Goal: Task Accomplishment & Management: Use online tool/utility

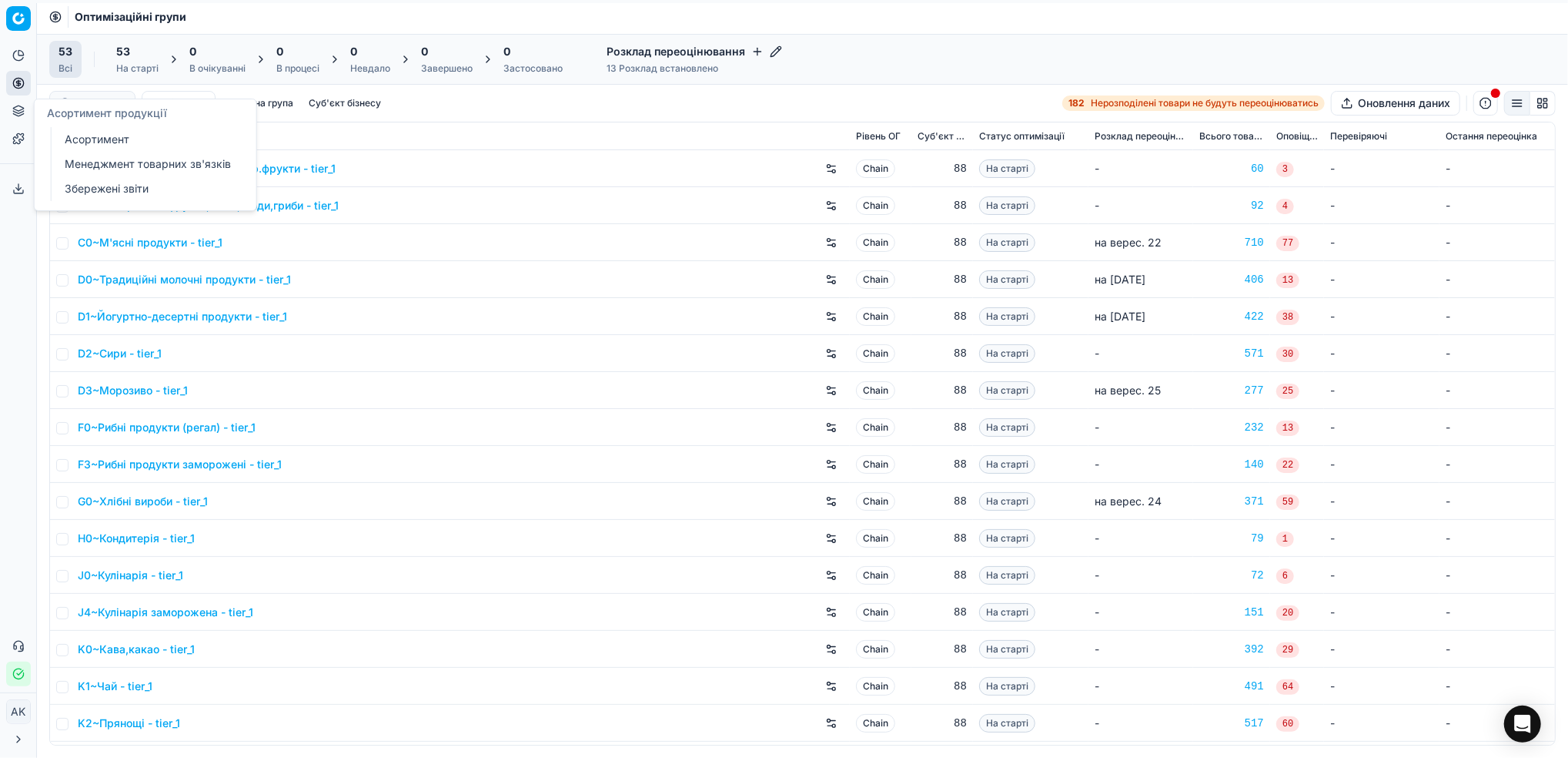
click at [100, 137] on link "Асортимент" at bounding box center [148, 140] width 179 height 21
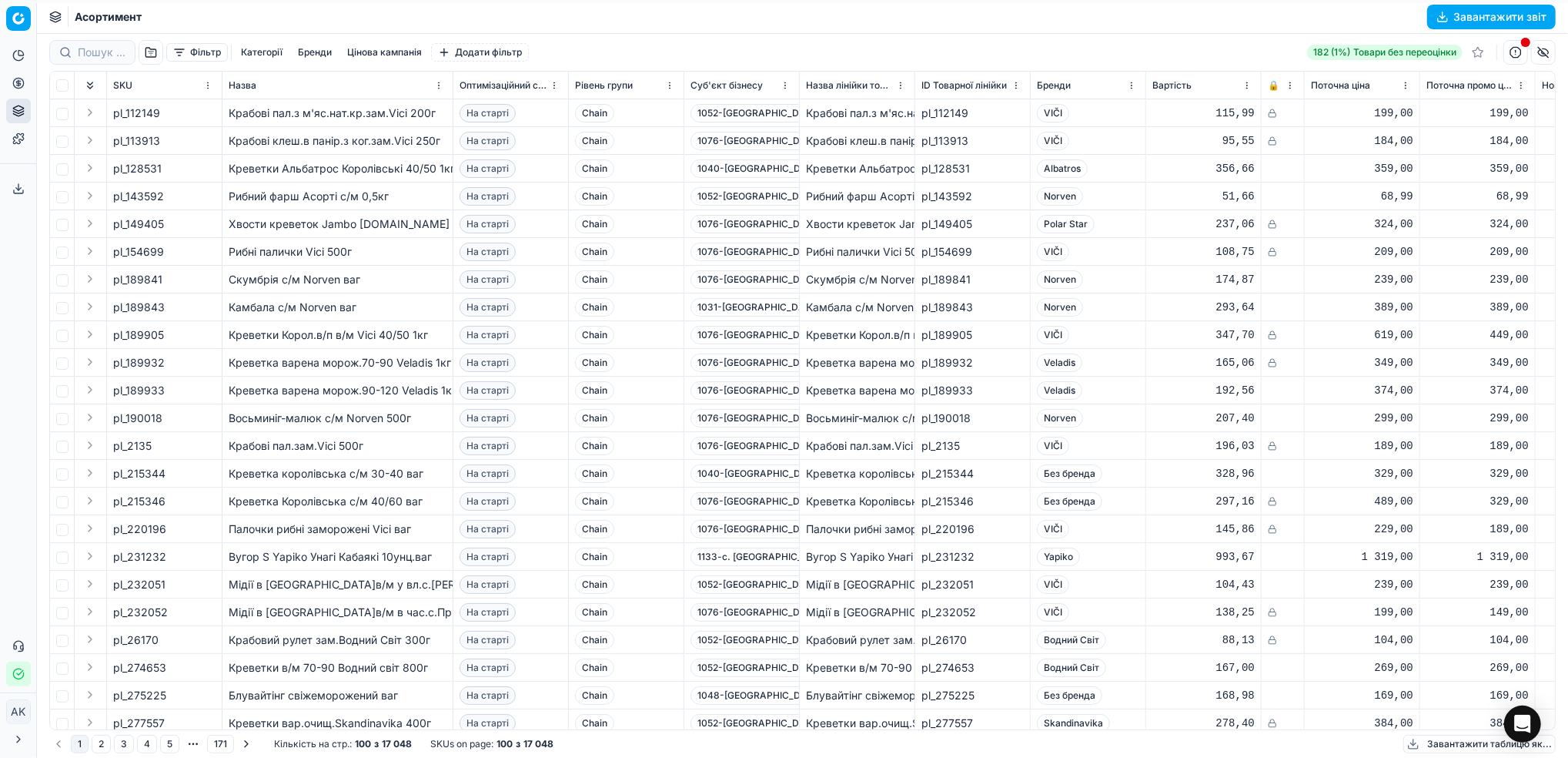
click at [205, 57] on button "Фільтр" at bounding box center [197, 52] width 62 height 18
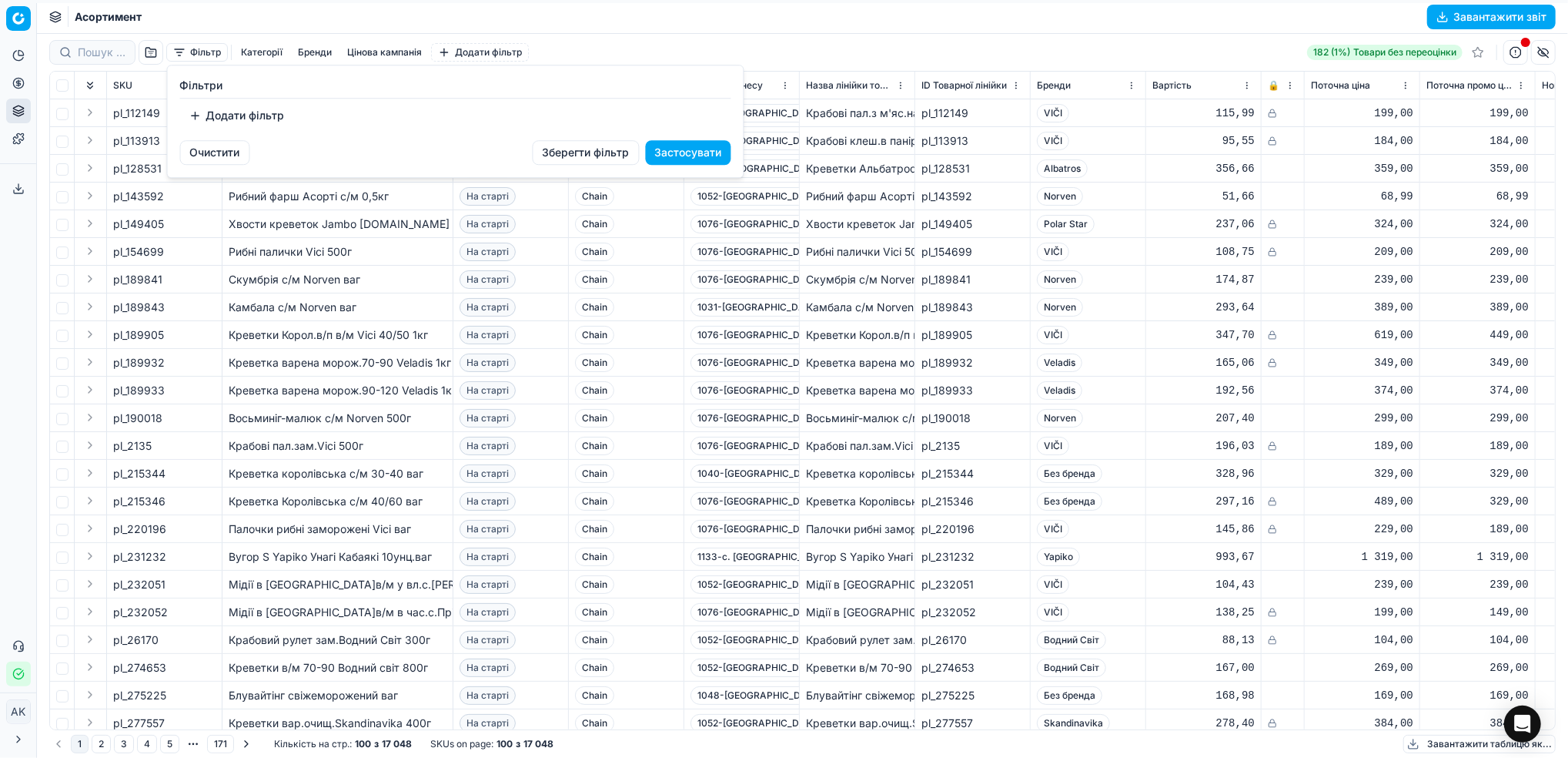
click at [225, 121] on button "Додати фільтр" at bounding box center [237, 116] width 114 height 25
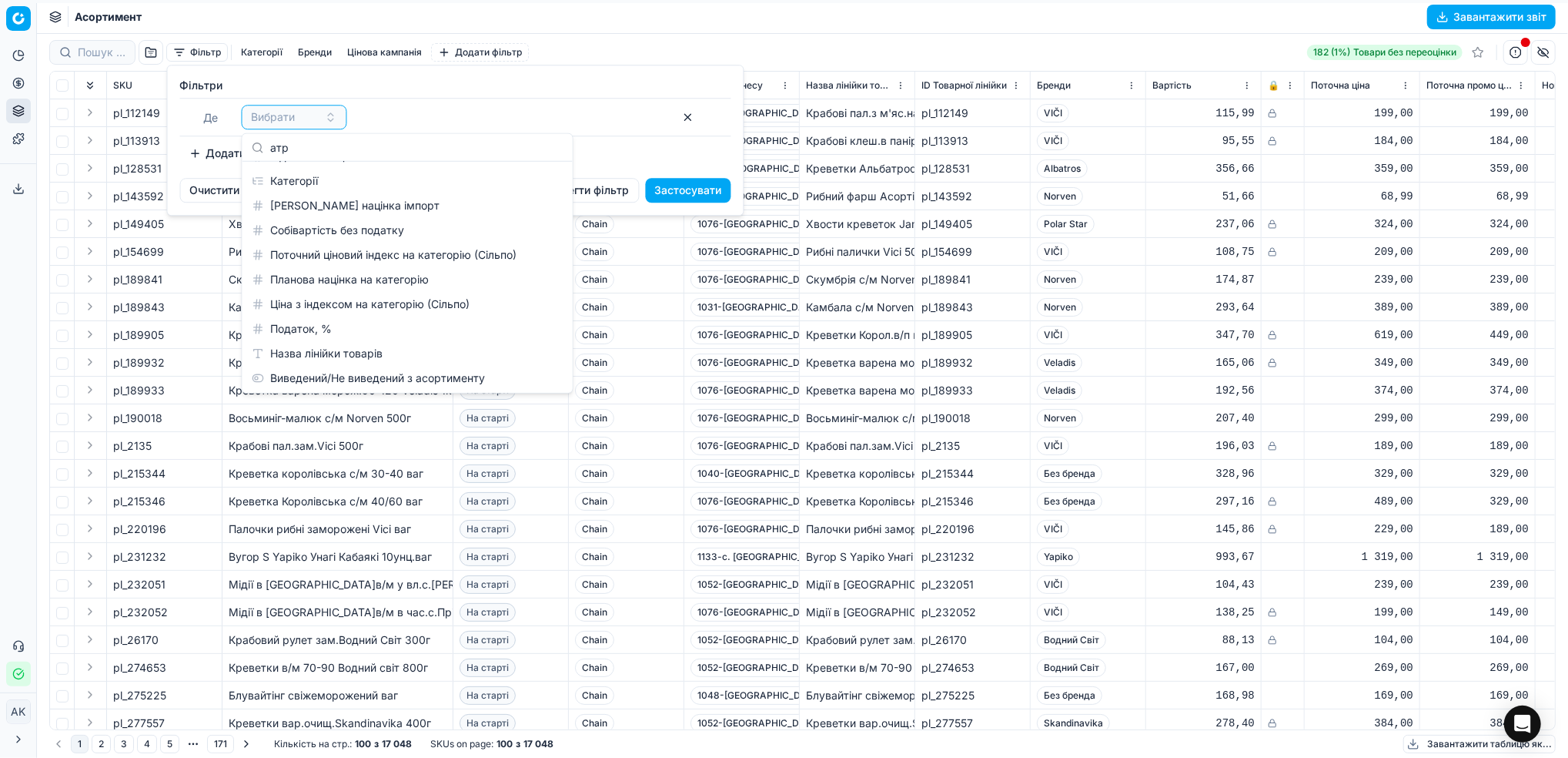
scroll to position [268, 0]
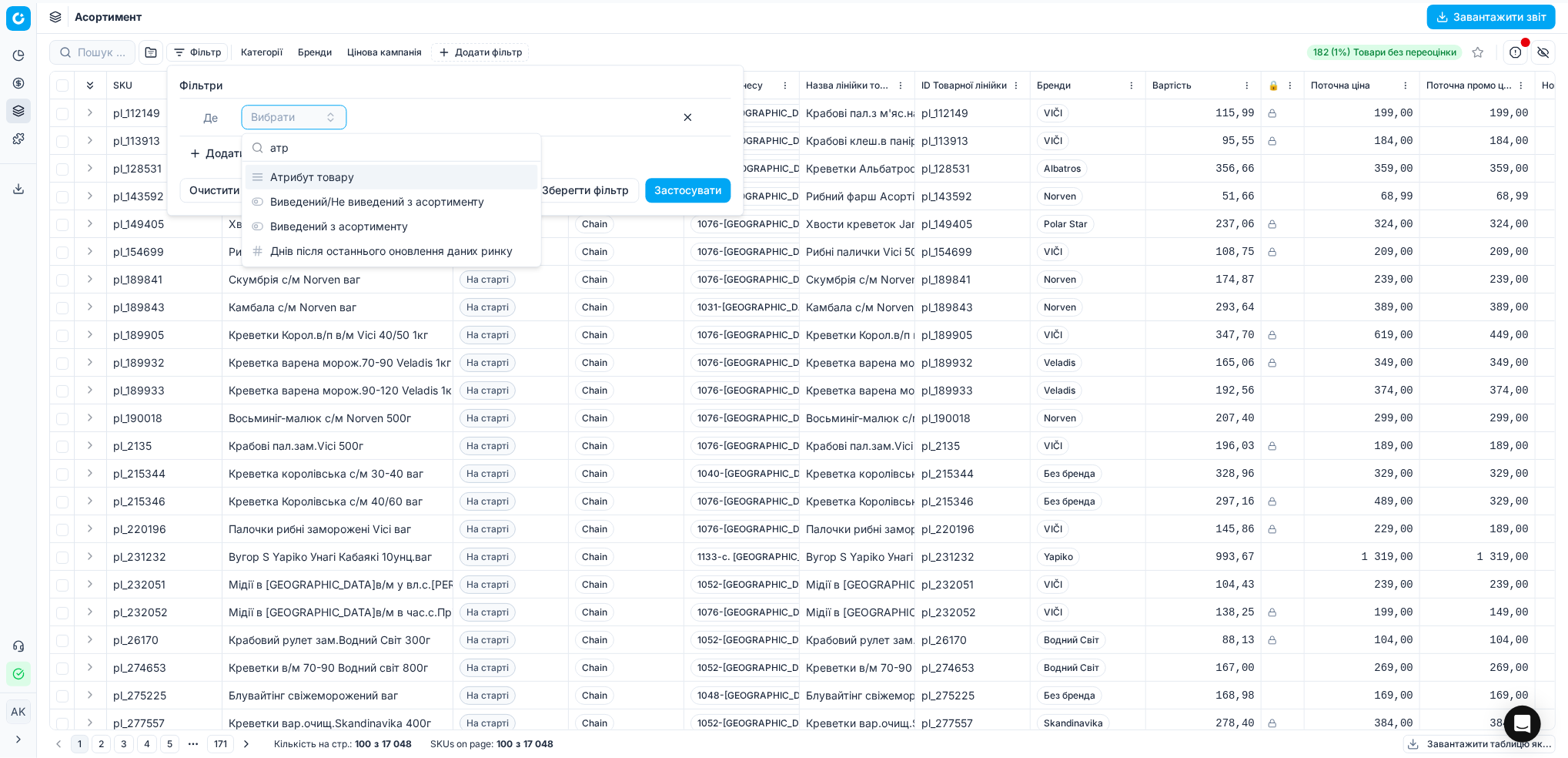
type input "атри"
click at [348, 181] on div "Атрибут товару" at bounding box center [392, 177] width 293 height 25
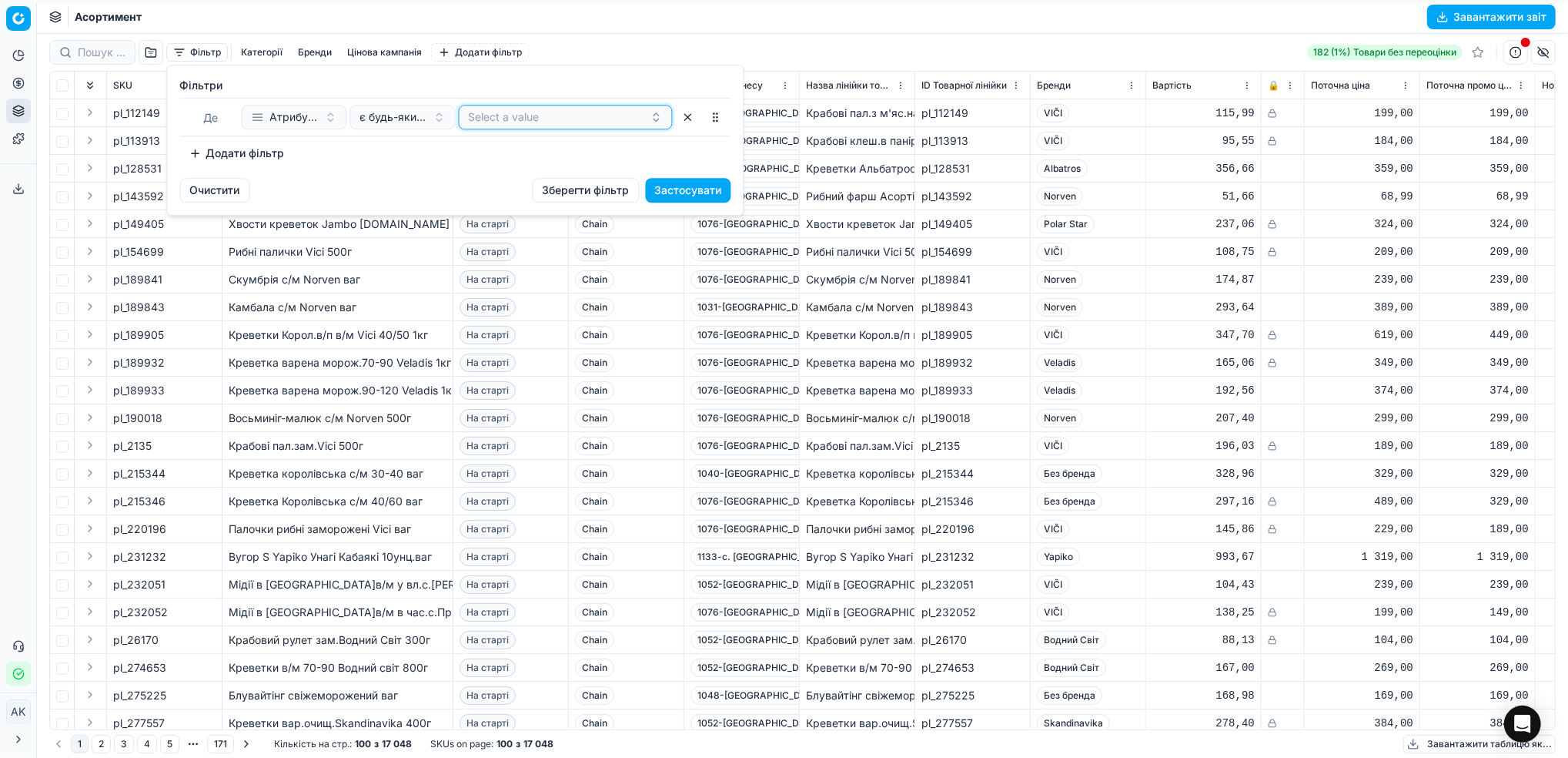
click at [495, 125] on button "Select a value" at bounding box center [566, 118] width 214 height 25
type input "H"
click at [478, 185] on div "H" at bounding box center [566, 177] width 208 height 25
click at [410, 180] on div "Очистити Зберегти фільтр Застосувати" at bounding box center [455, 196] width 576 height 37
click at [704, 195] on button "Застосувати" at bounding box center [688, 191] width 86 height 25
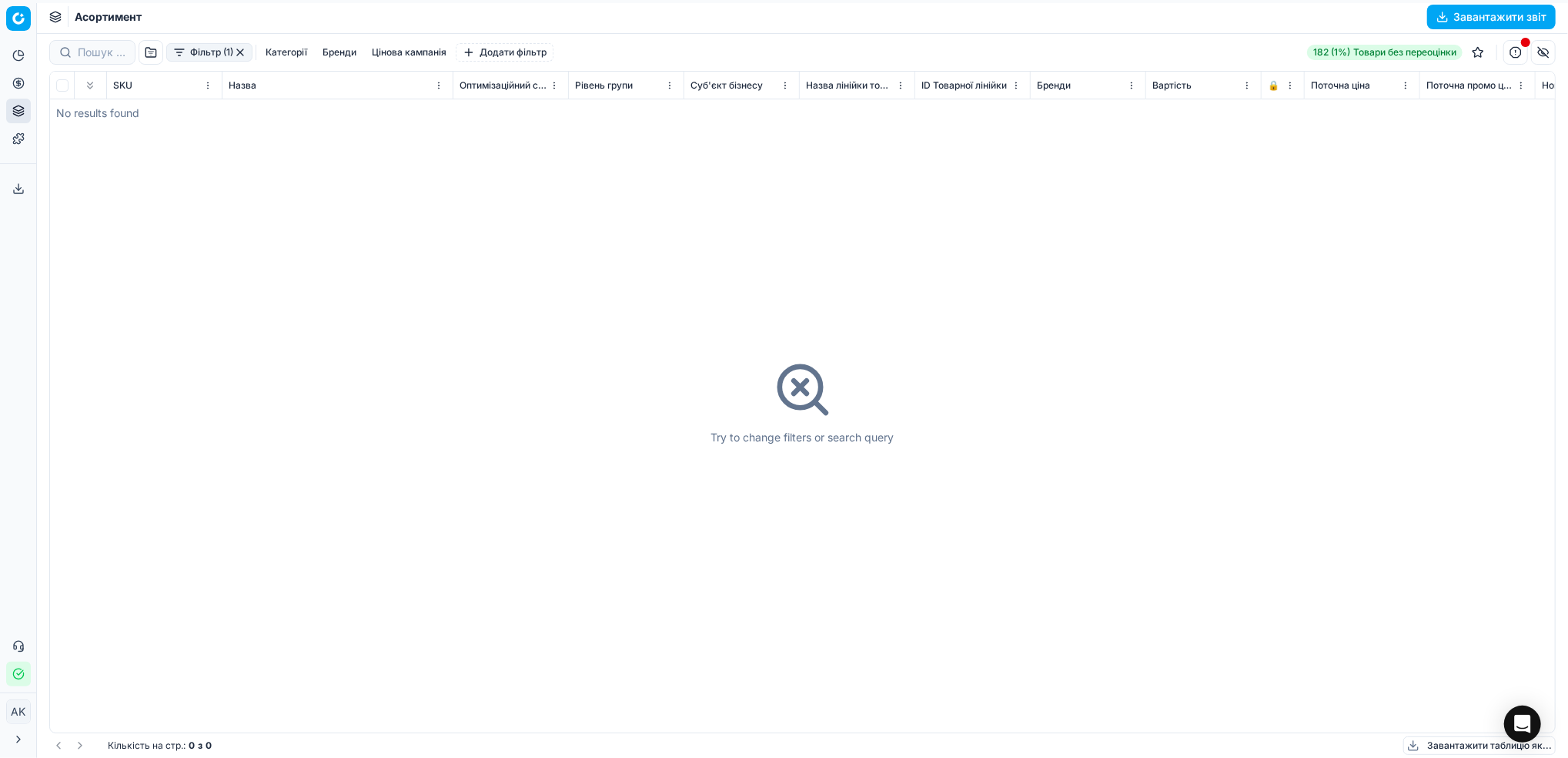
click at [807, 390] on icon at bounding box center [803, 390] width 62 height 62
click at [248, 48] on button "Фільтр (1)" at bounding box center [210, 52] width 87 height 18
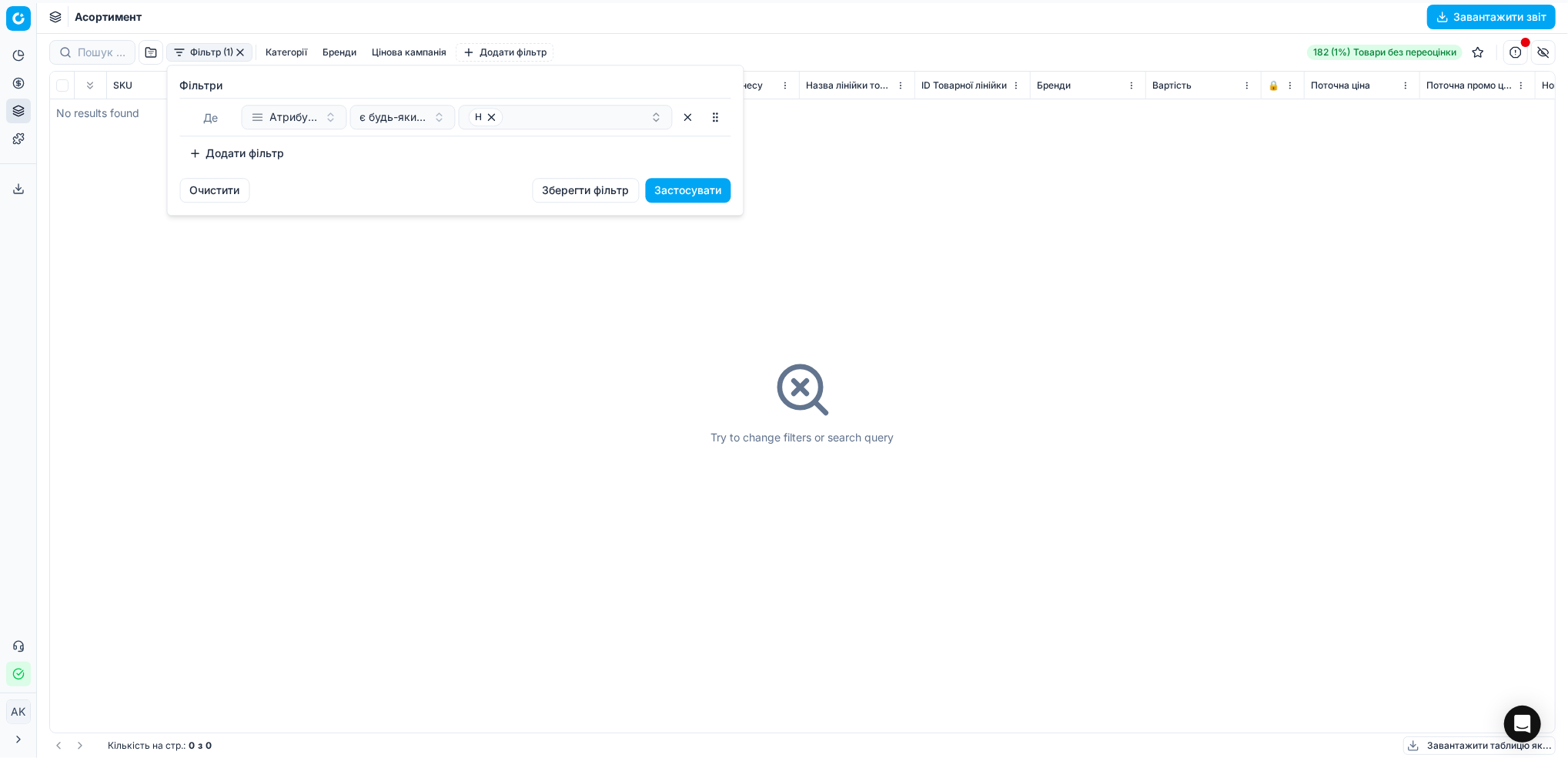
click at [214, 185] on button "Очистити" at bounding box center [215, 191] width 70 height 25
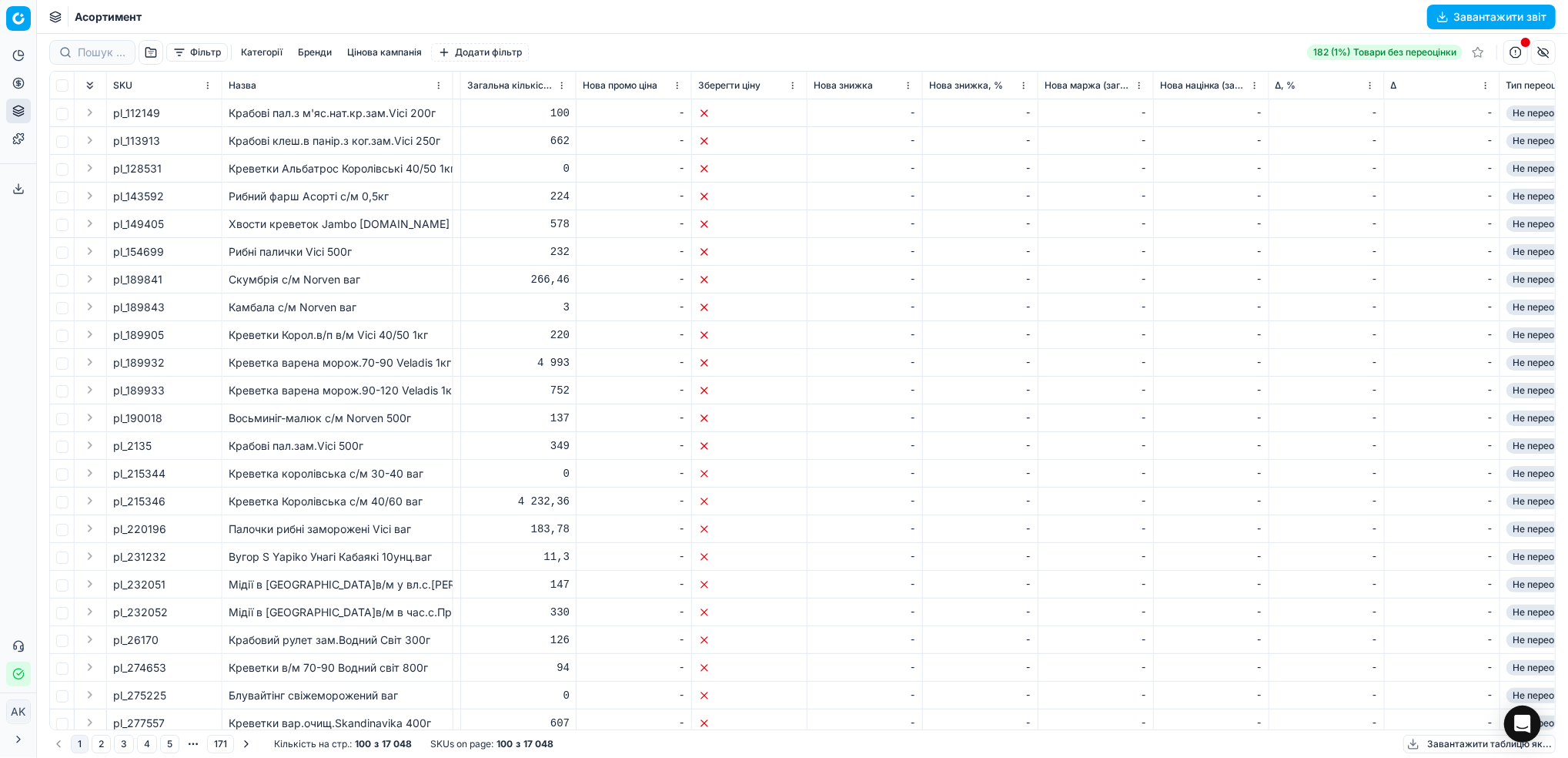
scroll to position [0, 1818]
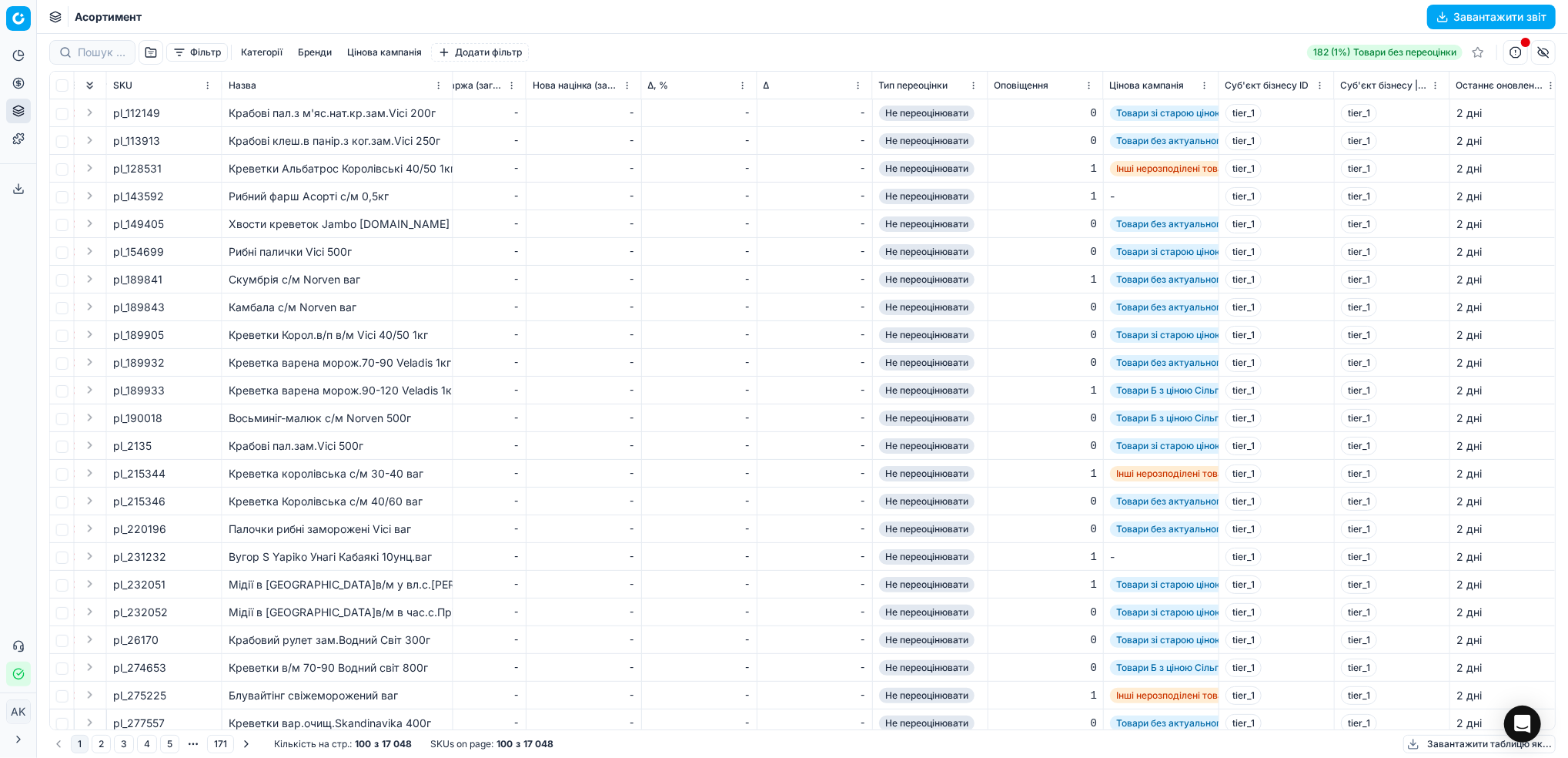
click at [198, 57] on button "Фільтр" at bounding box center [197, 52] width 62 height 18
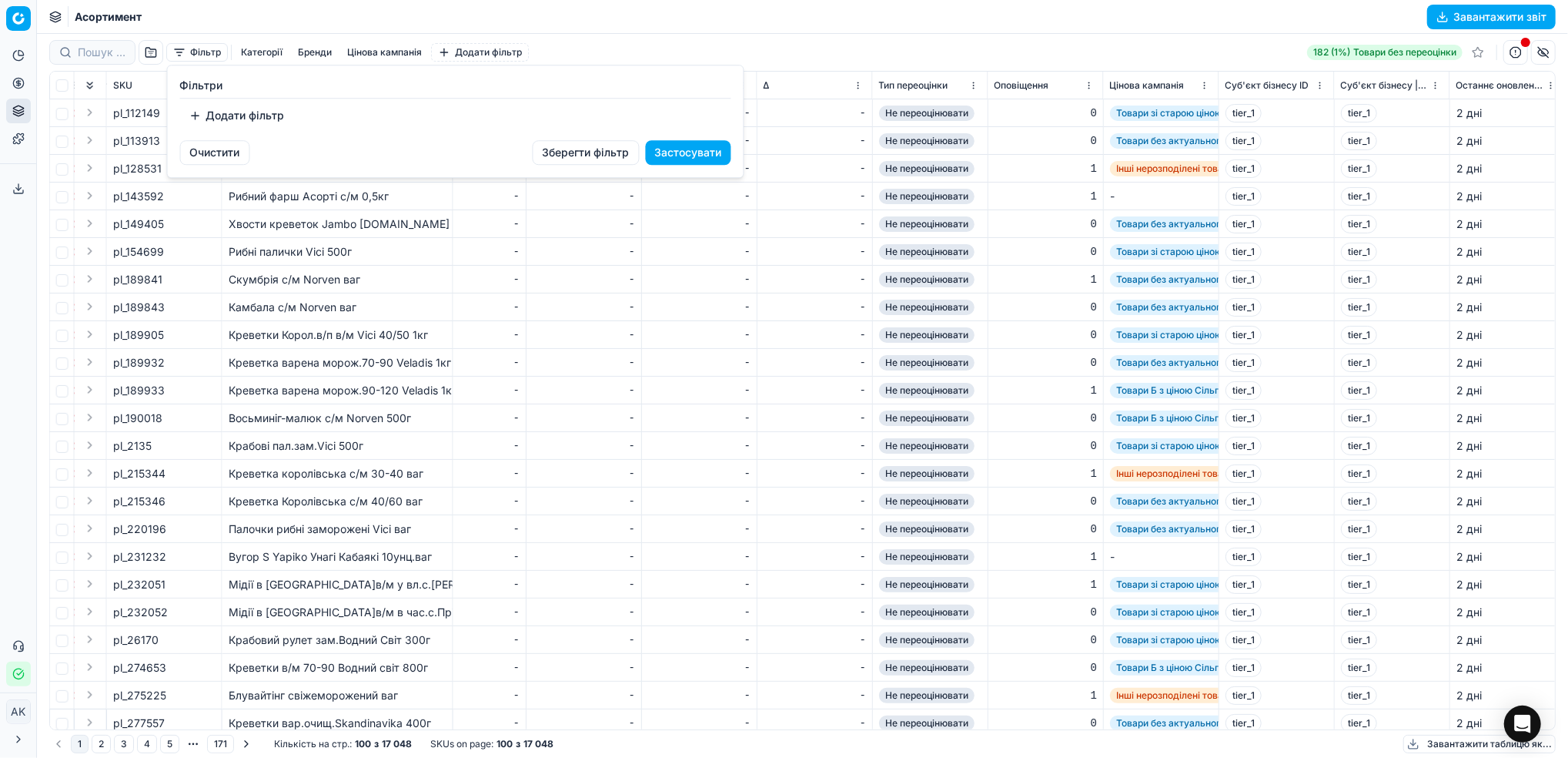
click at [212, 115] on button "Додати фільтр" at bounding box center [237, 116] width 114 height 25
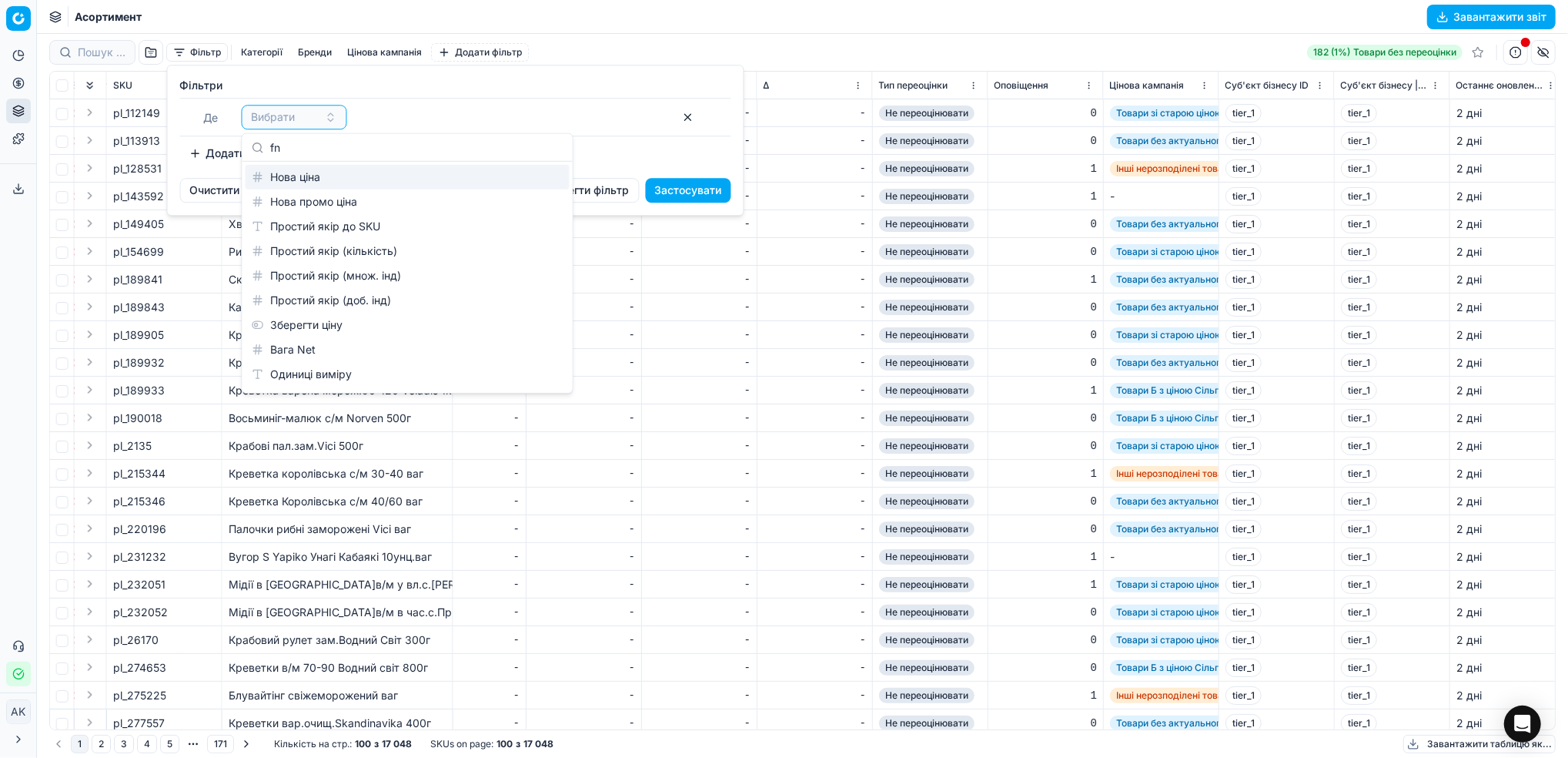
type input "f"
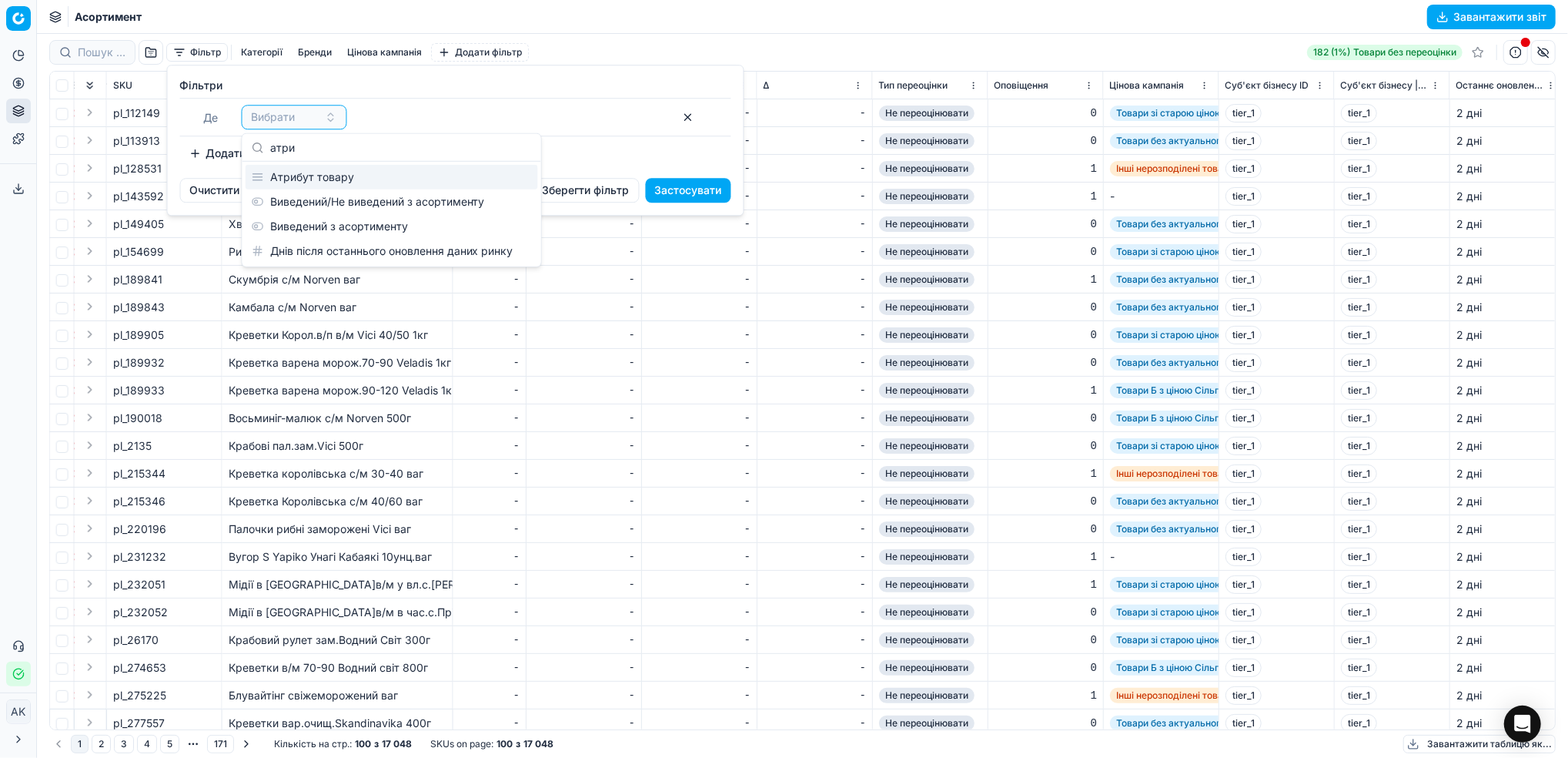
scroll to position [0, 0]
type input "атриб"
click at [311, 183] on div "Атрибут товару" at bounding box center [345, 177] width 199 height 25
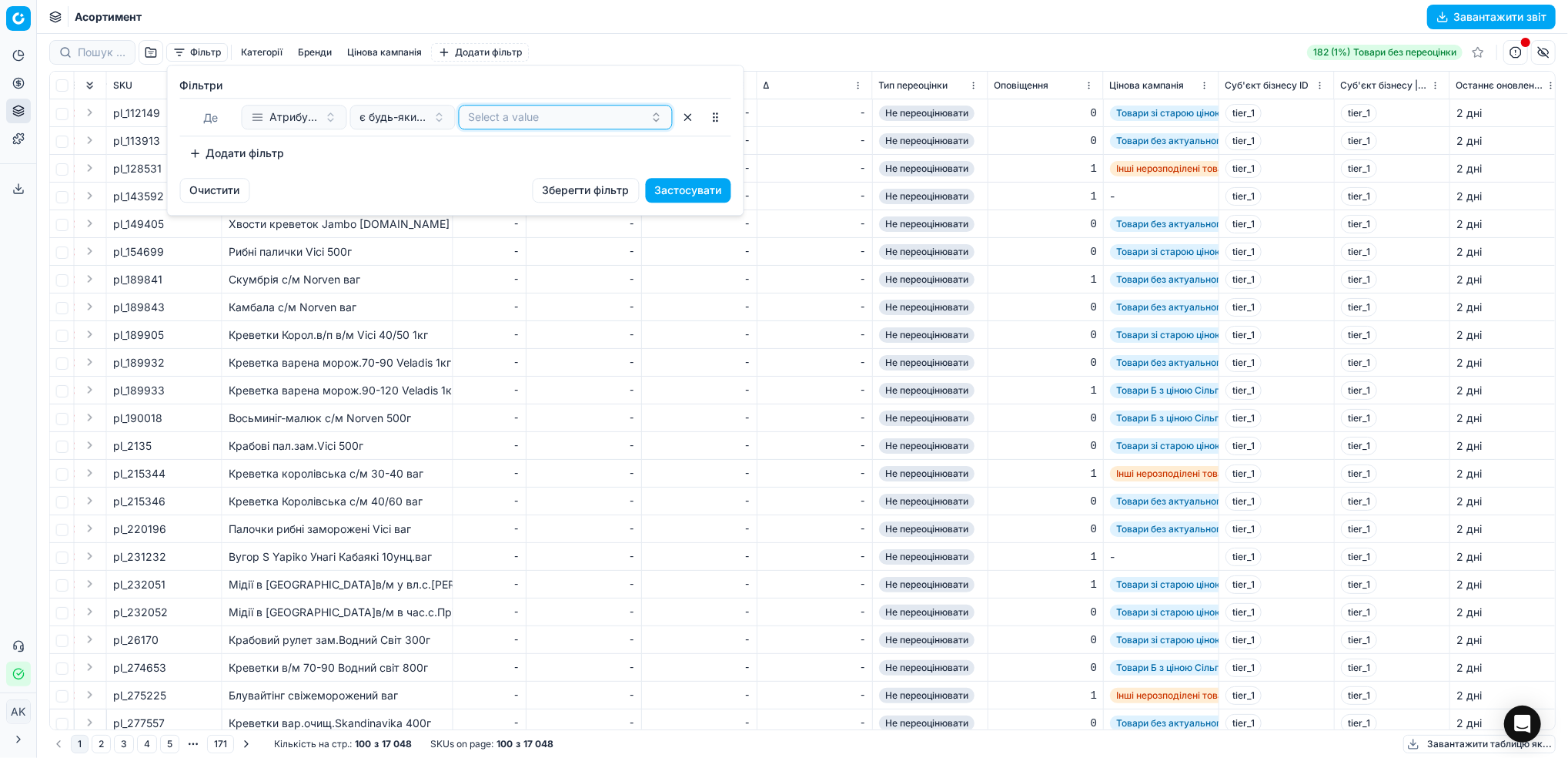
click at [552, 121] on button "Select a value" at bounding box center [566, 118] width 214 height 25
type input "h"
click at [520, 175] on div "h" at bounding box center [566, 177] width 208 height 25
click at [404, 168] on div "Фiльтри [PERSON_NAME] товару є будь-яким з h To pick up a sortable item, press …" at bounding box center [455, 121] width 576 height 113
click at [694, 187] on button "Застосувати" at bounding box center [688, 191] width 86 height 25
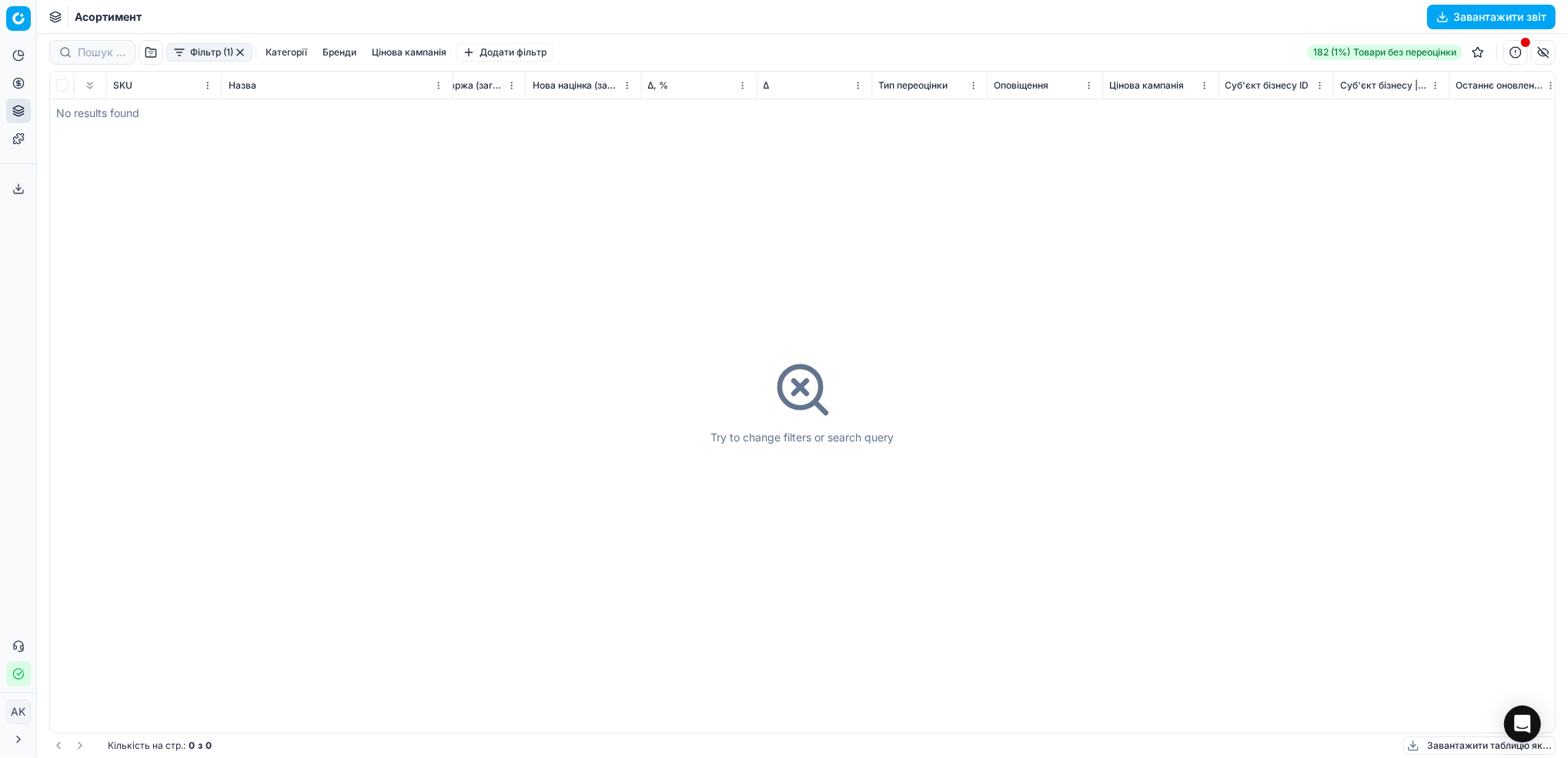
click at [233, 49] on button "Фільтр (1)" at bounding box center [210, 52] width 87 height 18
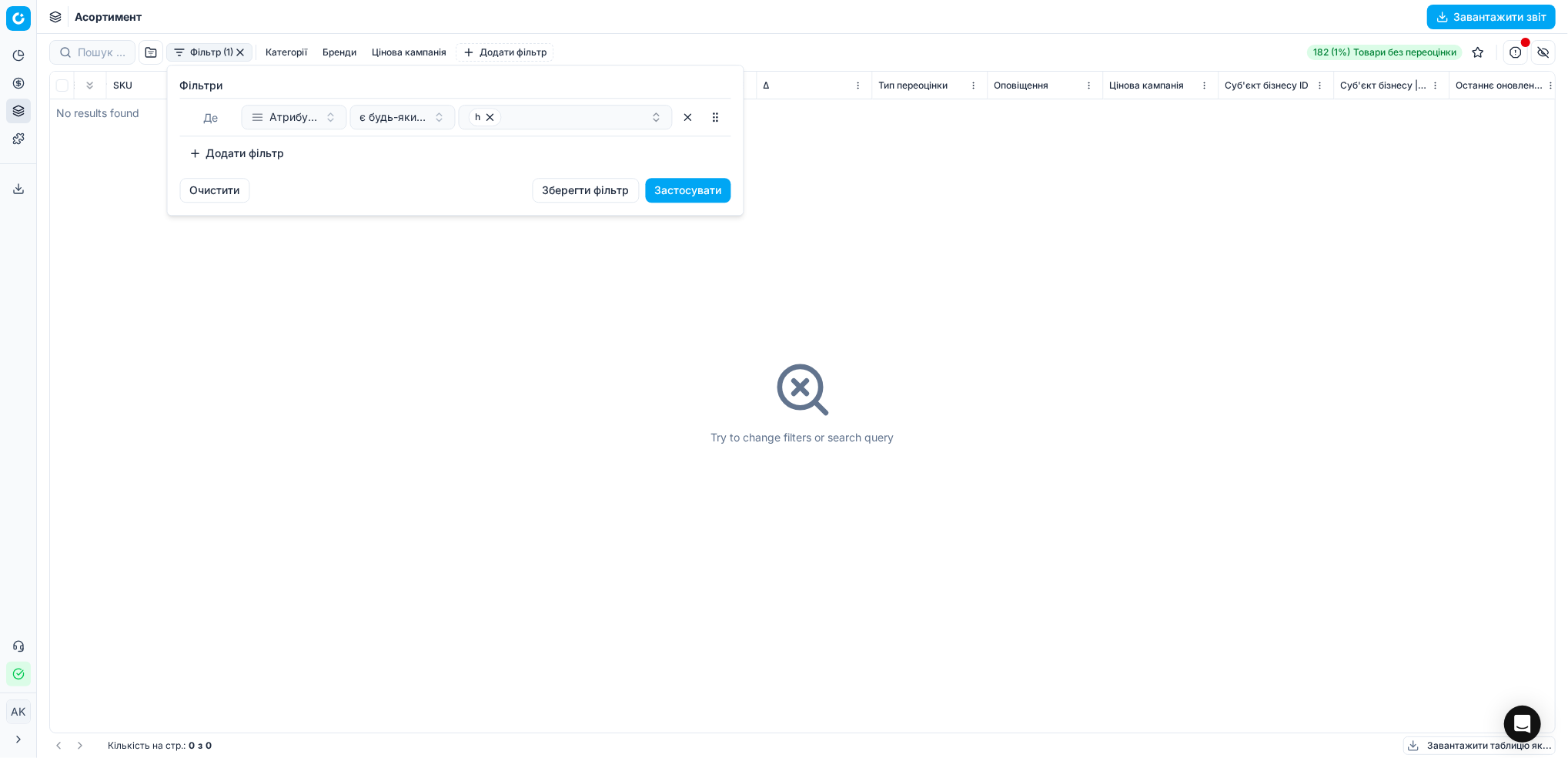
click at [215, 206] on div "Очистити Зберегти фільтр Застосувати" at bounding box center [455, 196] width 576 height 37
click at [214, 200] on button "Очистити" at bounding box center [215, 191] width 70 height 25
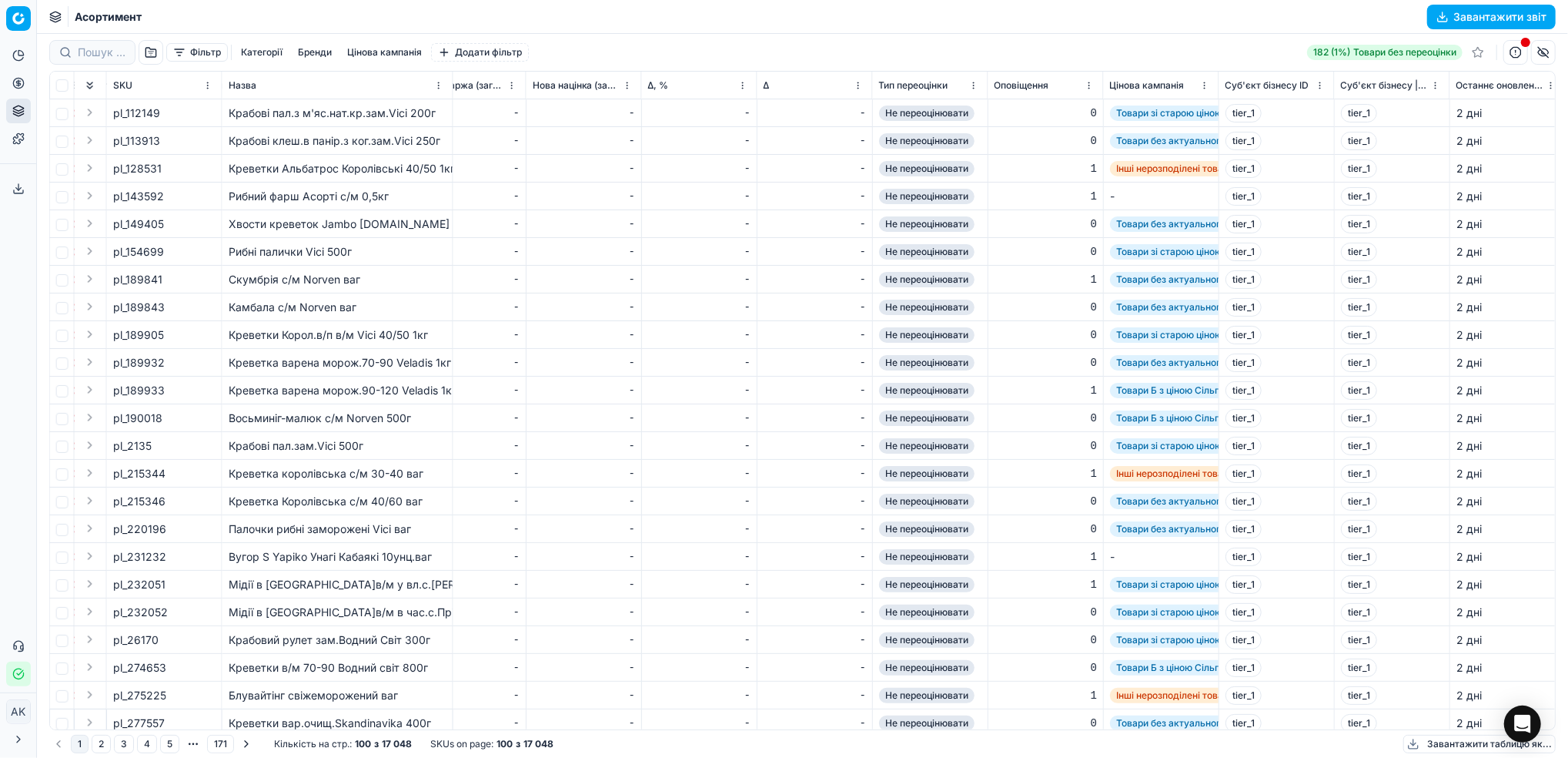
click at [204, 57] on button "Фільтр" at bounding box center [197, 52] width 62 height 18
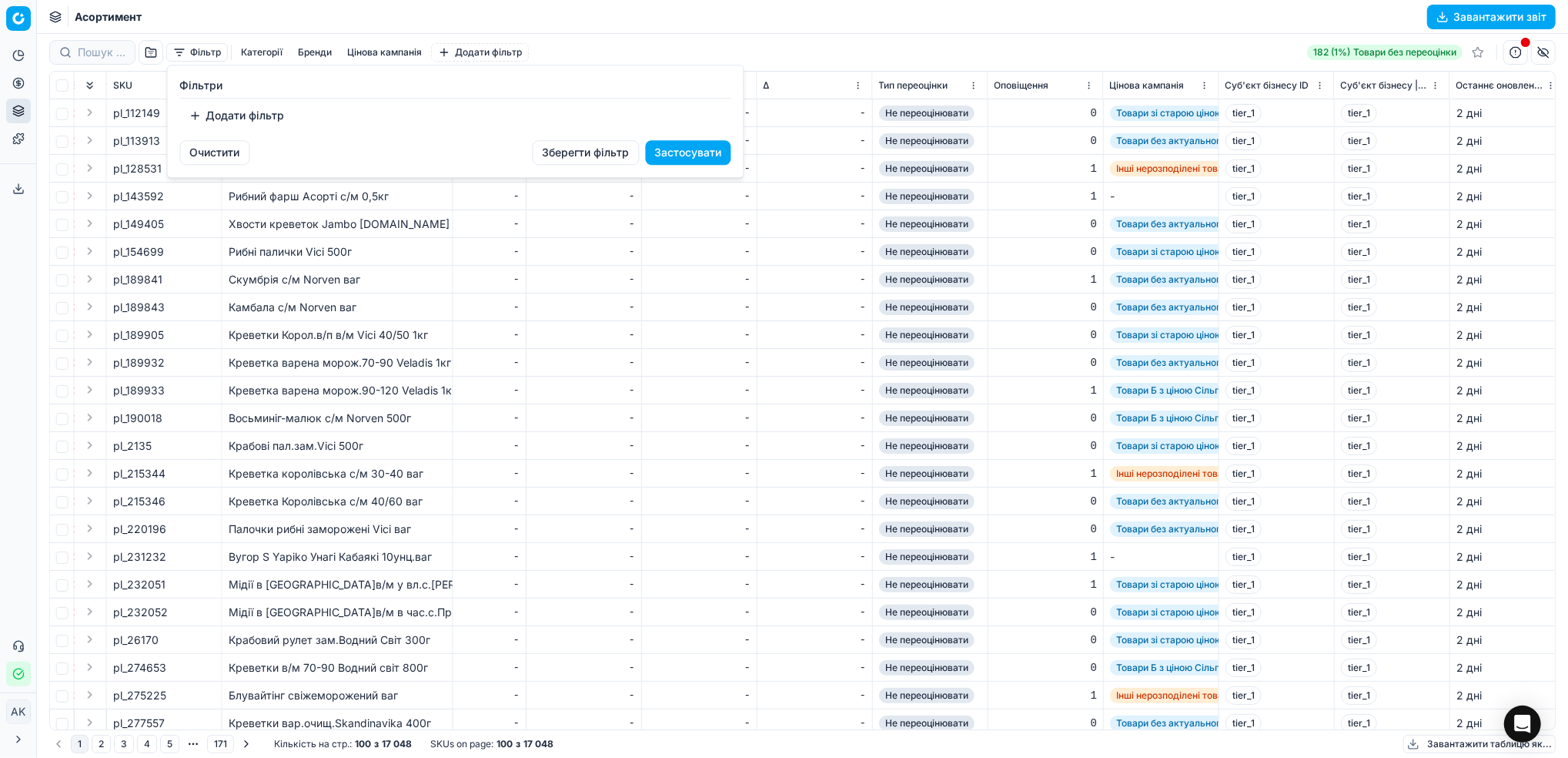
click at [225, 121] on button "Додати фільтр" at bounding box center [237, 116] width 114 height 25
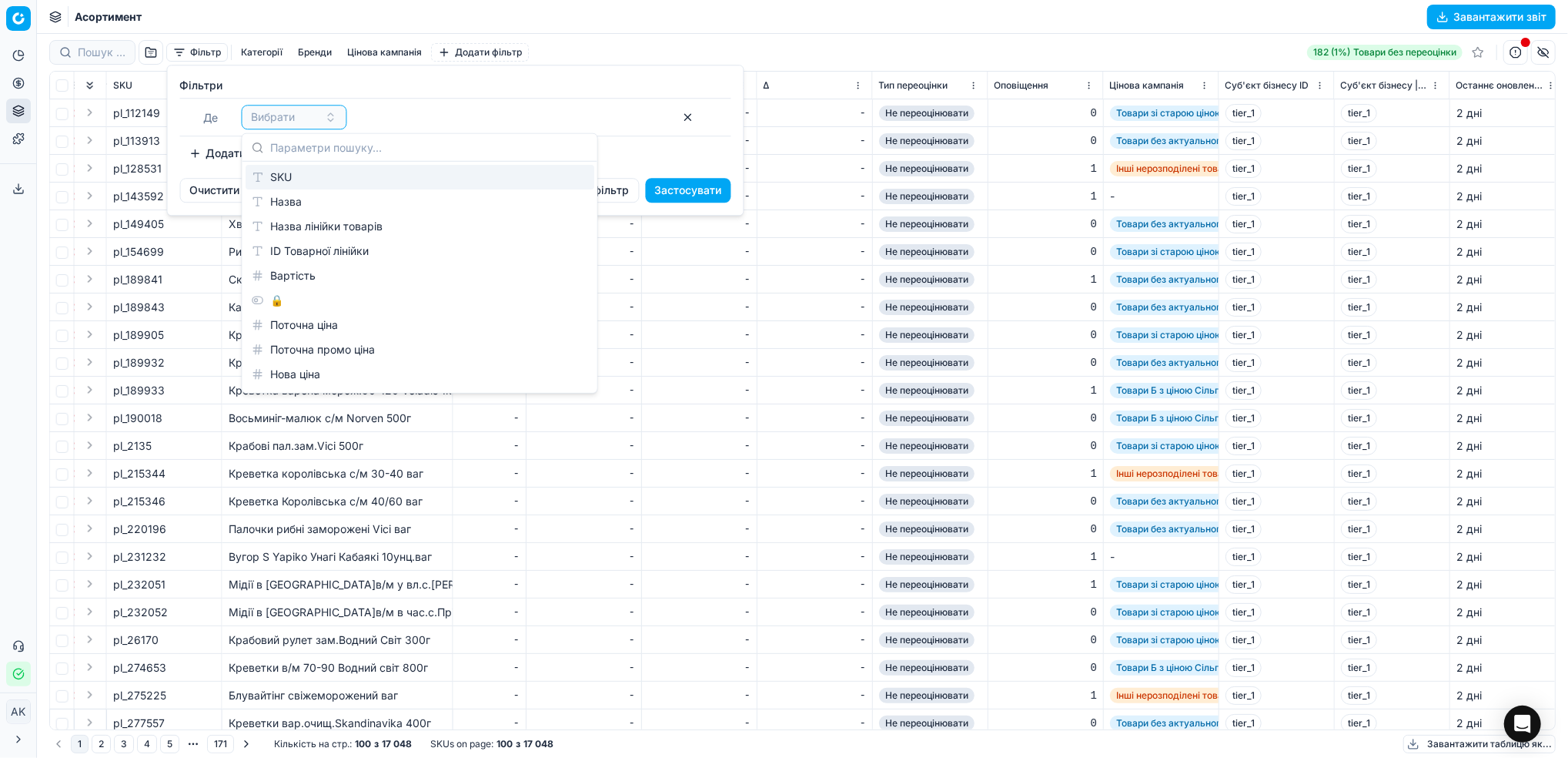
click at [293, 179] on div "SKU" at bounding box center [420, 177] width 348 height 25
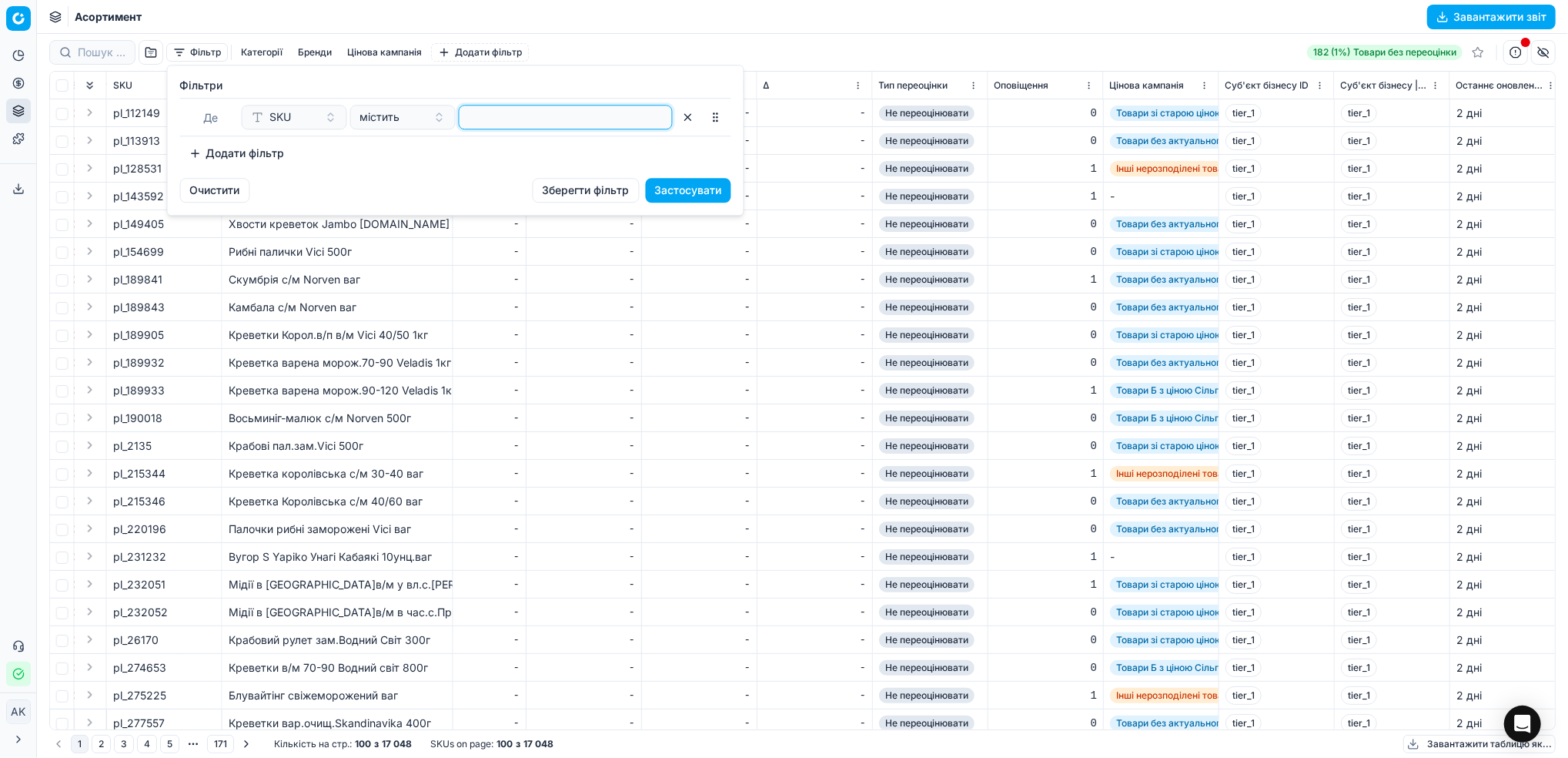
click at [545, 121] on input at bounding box center [566, 118] width 200 height 23
paste input "209202"
type input "209202"
click at [695, 199] on button "Застосувати" at bounding box center [688, 191] width 86 height 25
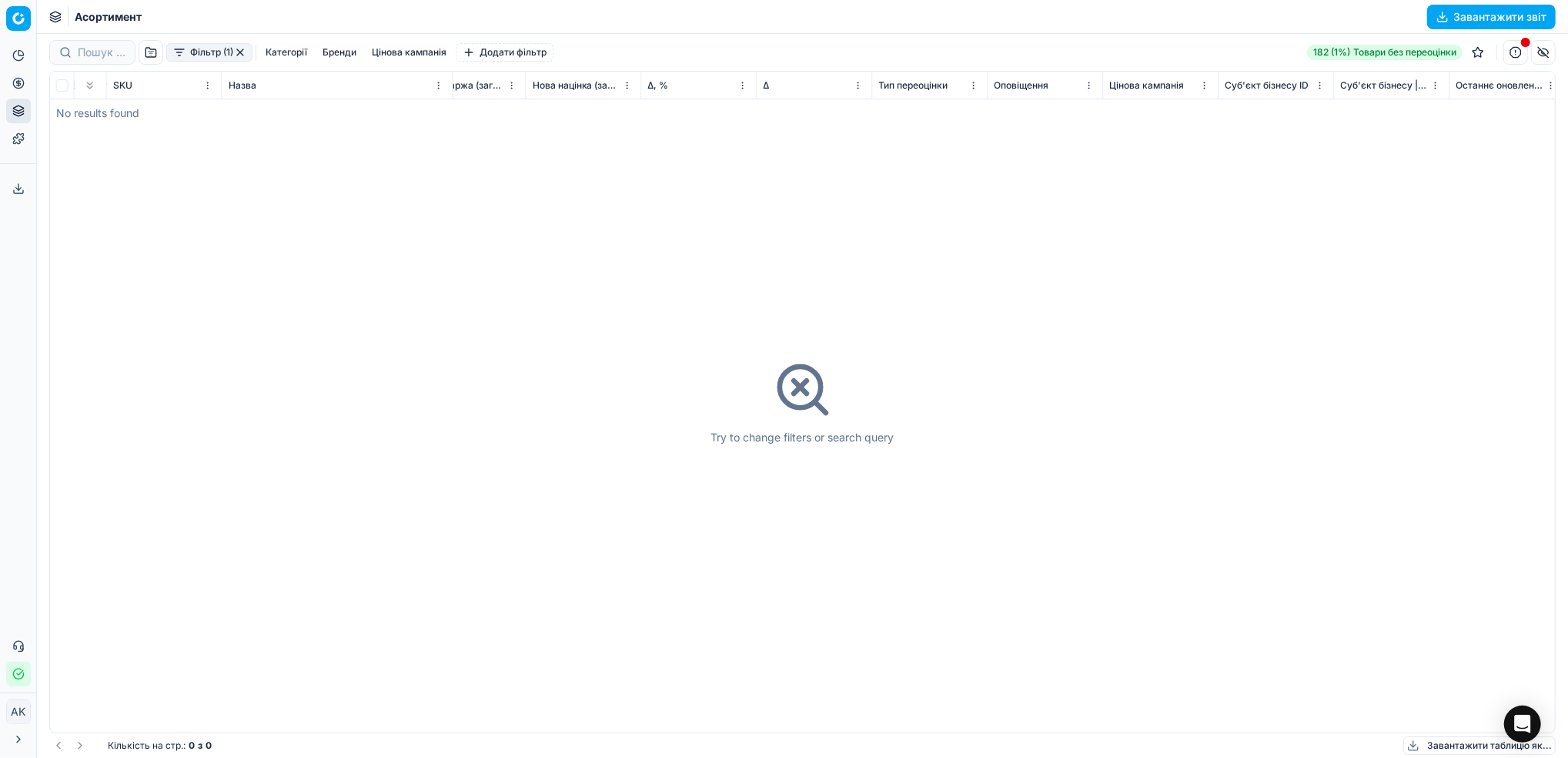
click at [234, 52] on button "Фільтр (1)" at bounding box center [210, 52] width 87 height 18
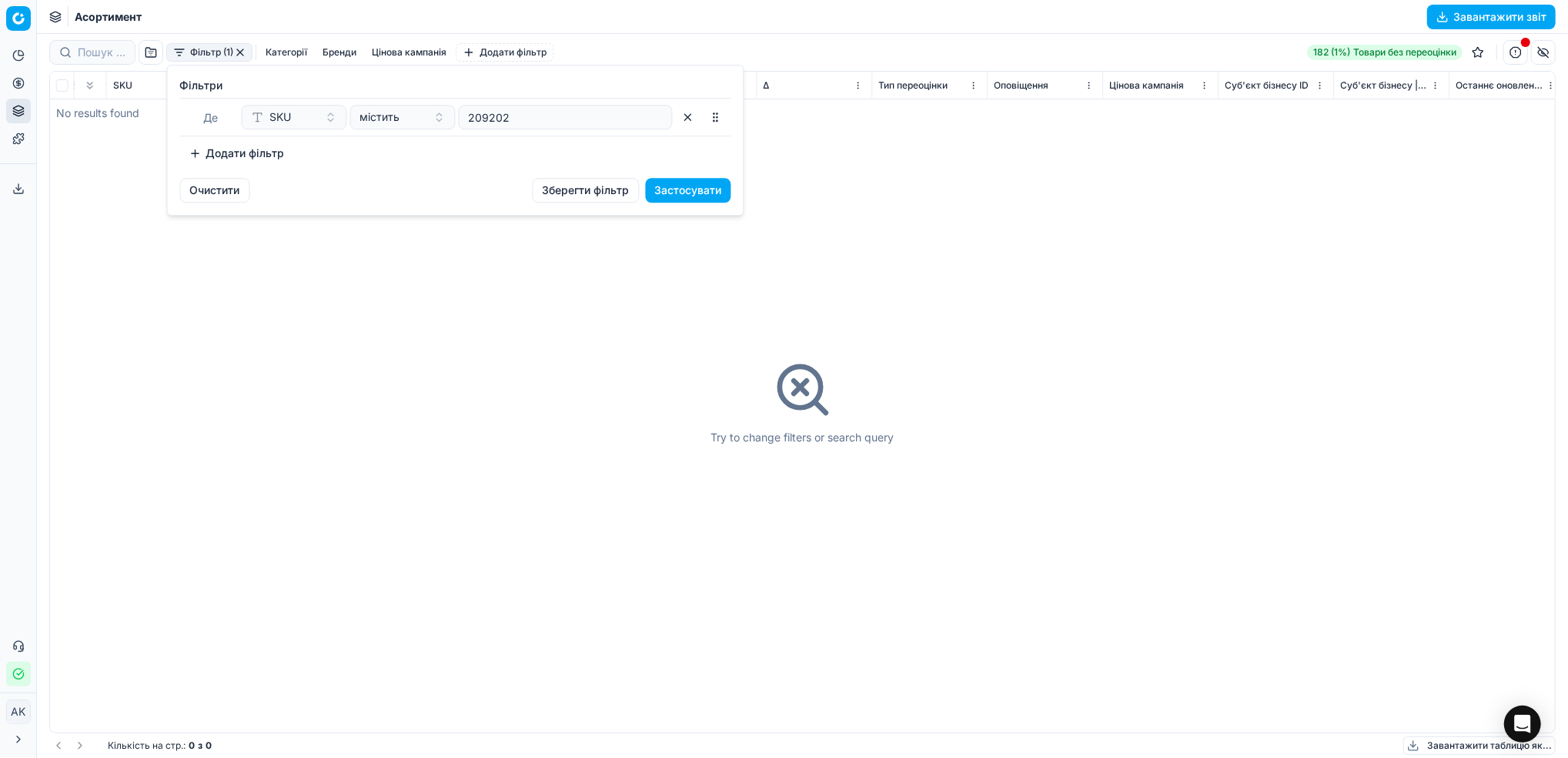
click at [221, 192] on button "Очистити" at bounding box center [215, 191] width 70 height 25
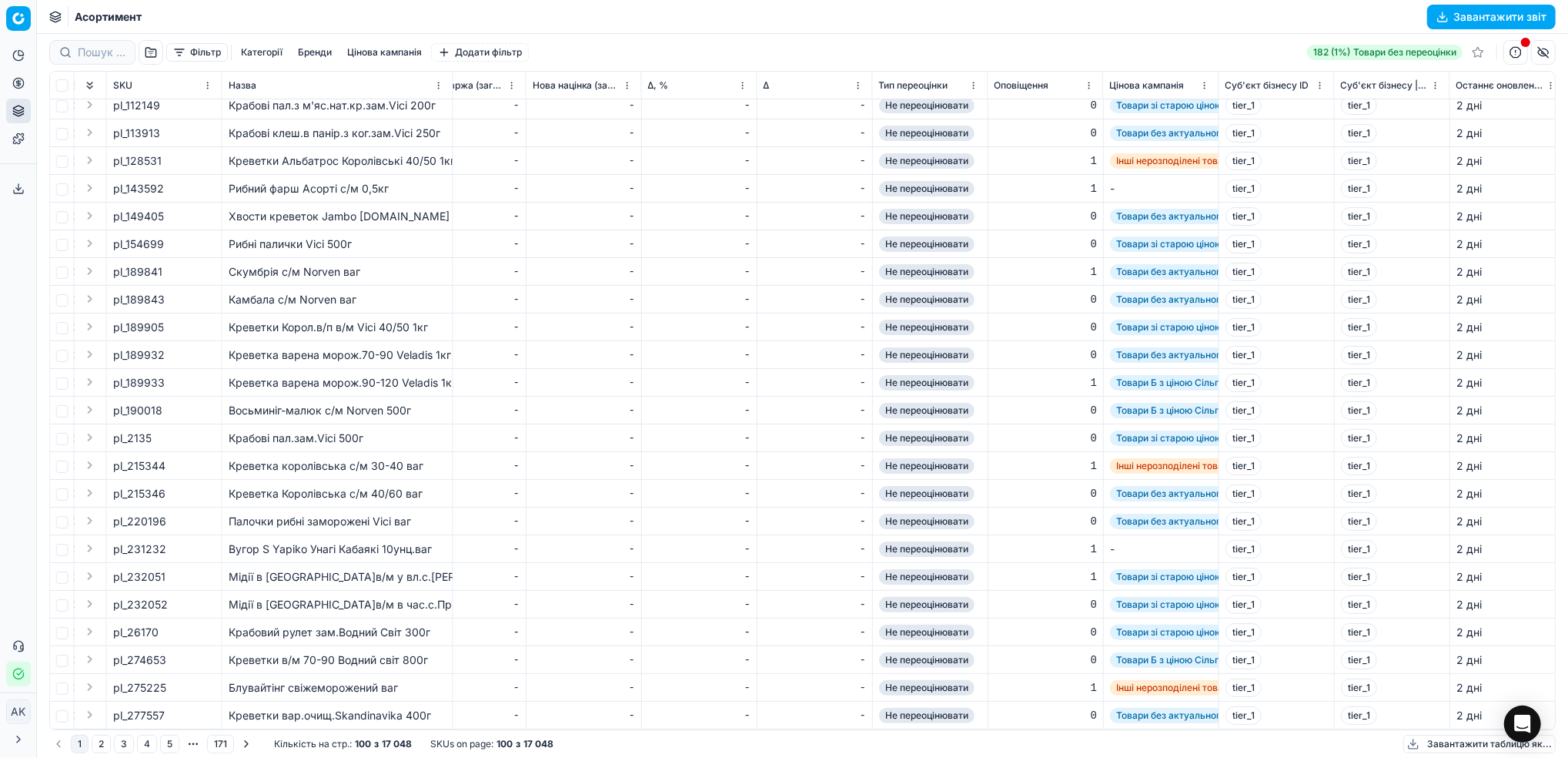
scroll to position [0, 1818]
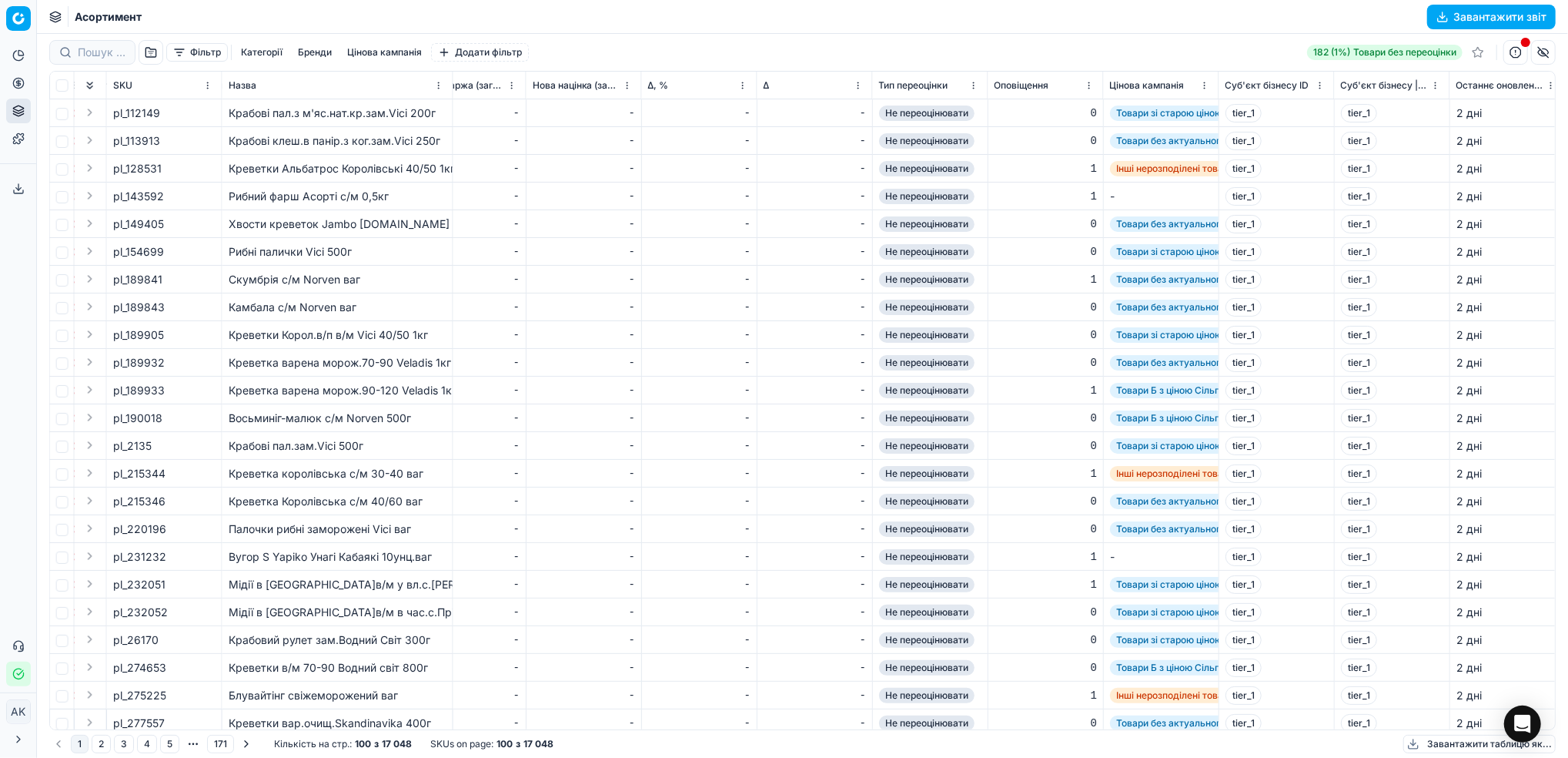
click at [198, 57] on button "Фільтр" at bounding box center [197, 52] width 62 height 18
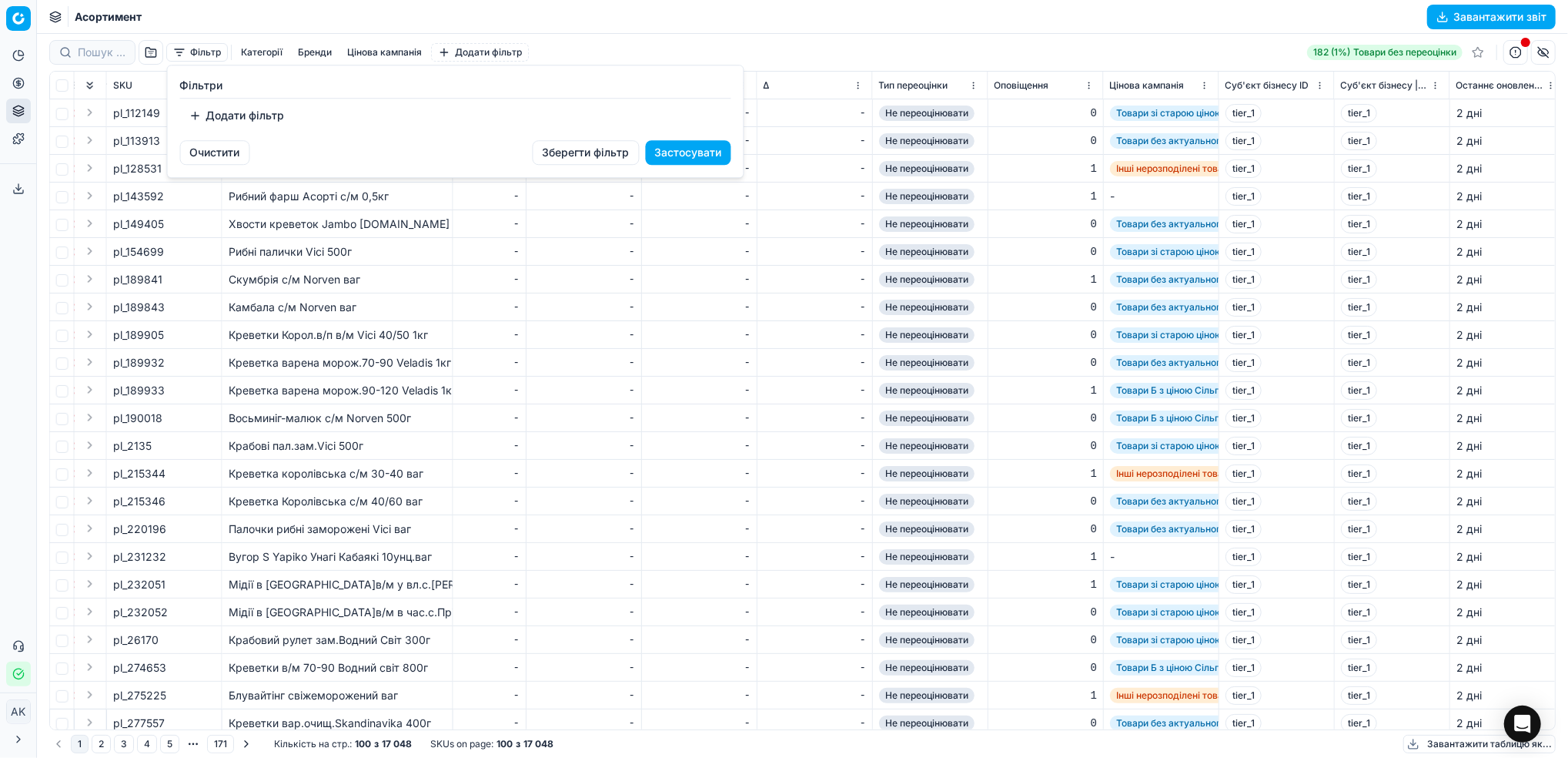
click at [241, 119] on button "Додати фільтр" at bounding box center [237, 116] width 114 height 25
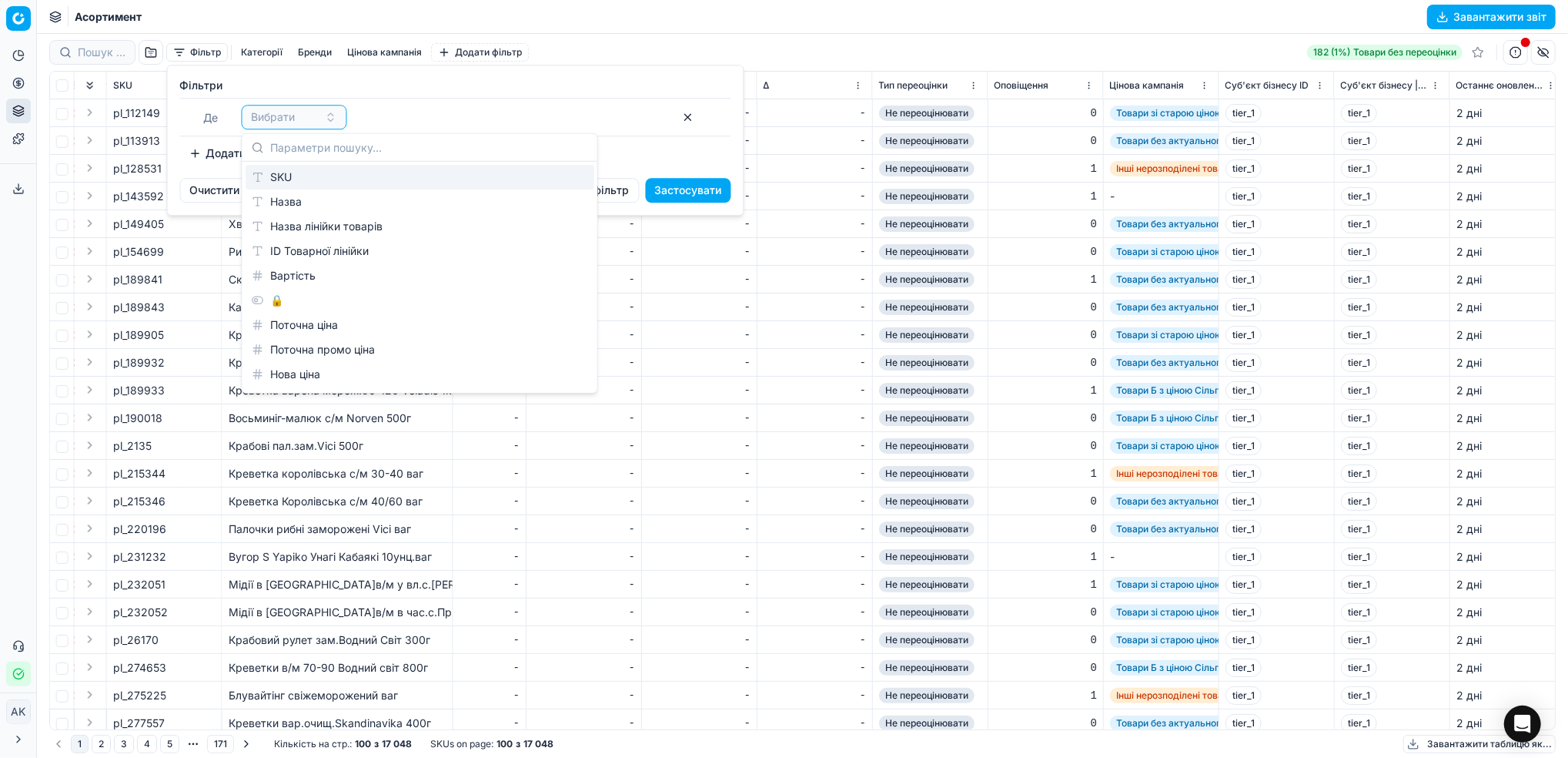
click at [279, 176] on div "SKU" at bounding box center [420, 177] width 348 height 25
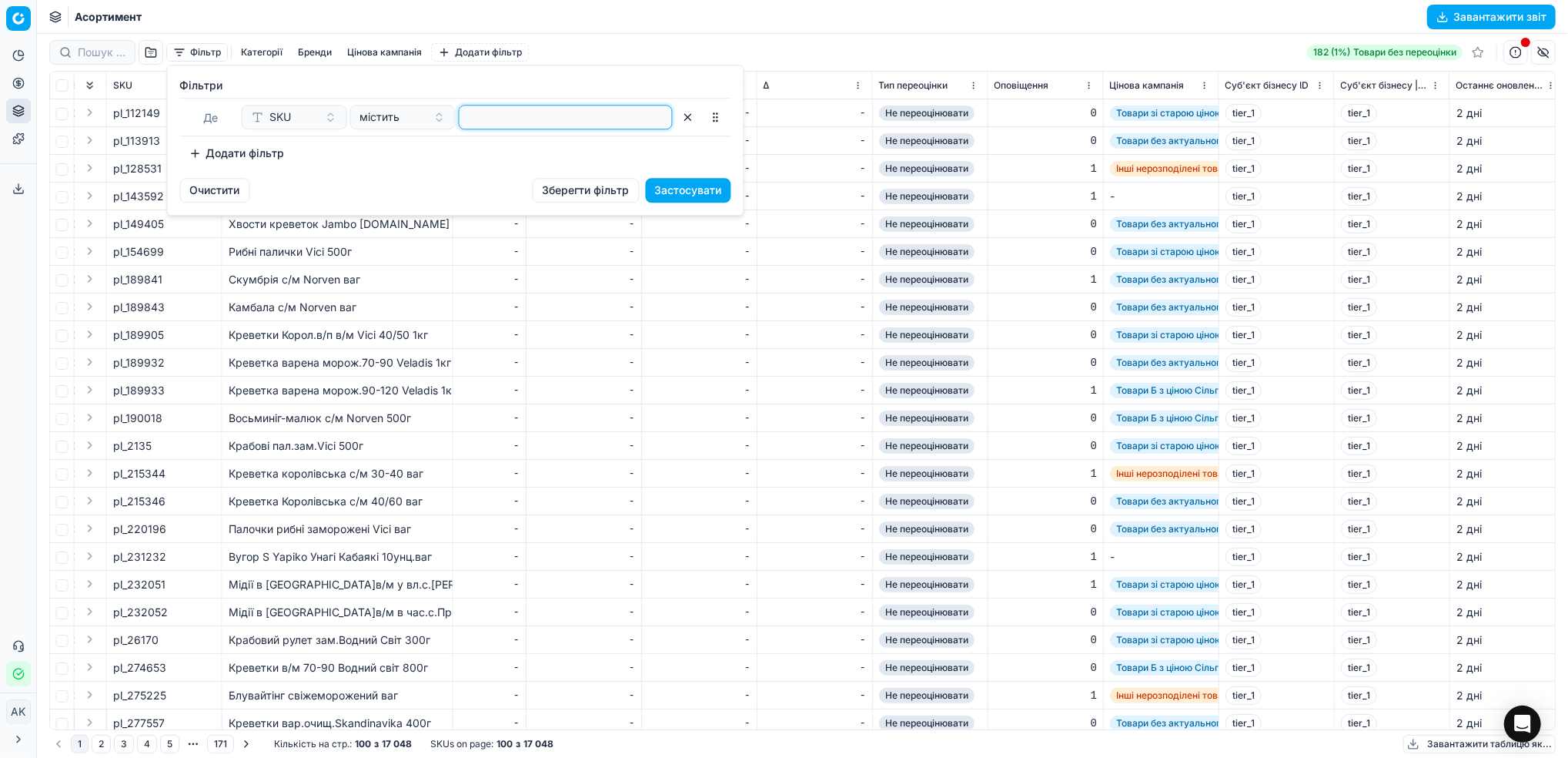
click at [549, 118] on input at bounding box center [566, 118] width 200 height 23
click at [696, 194] on button "Застосувати" at bounding box center [688, 191] width 86 height 25
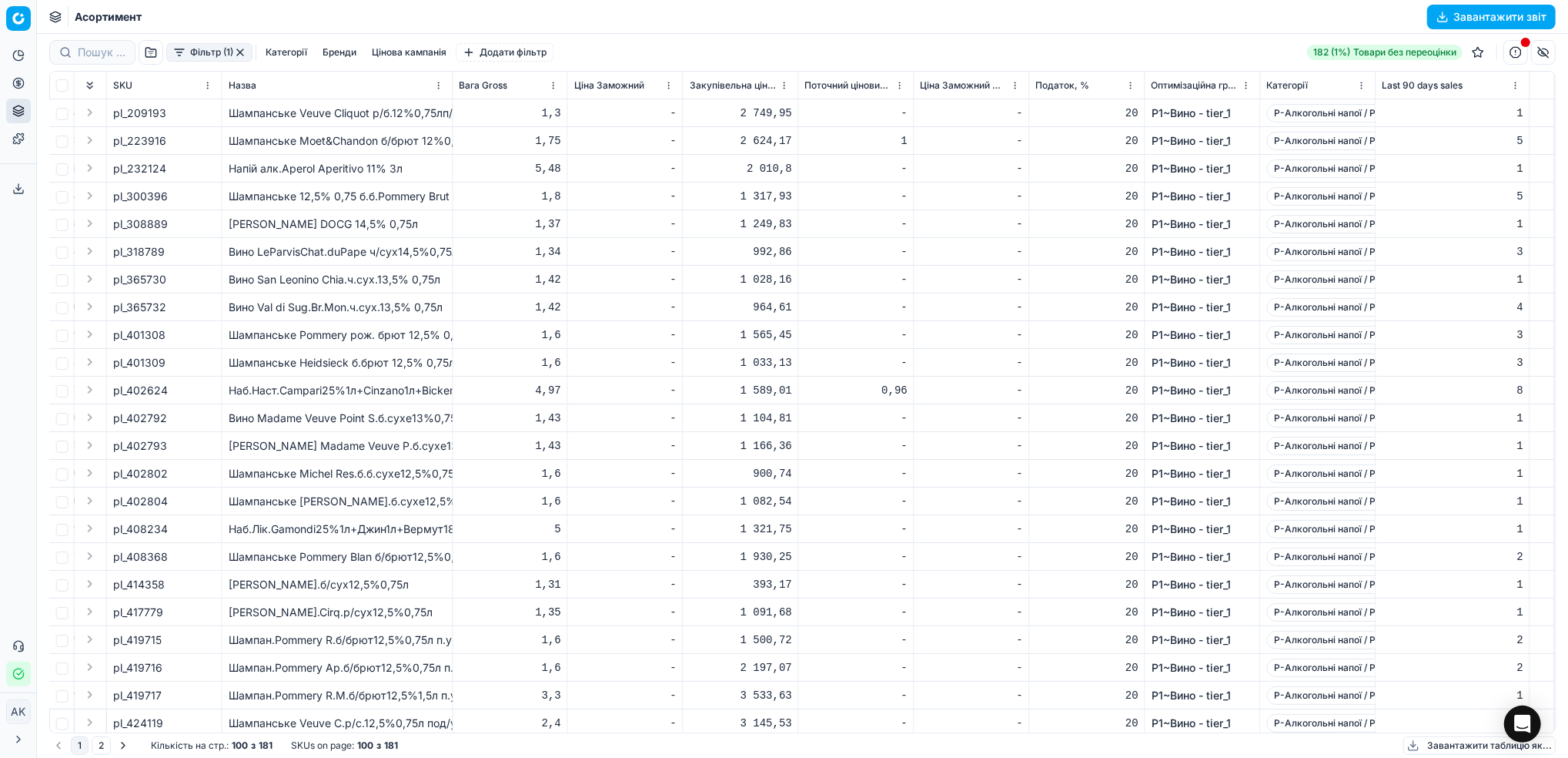
scroll to position [0, 10447]
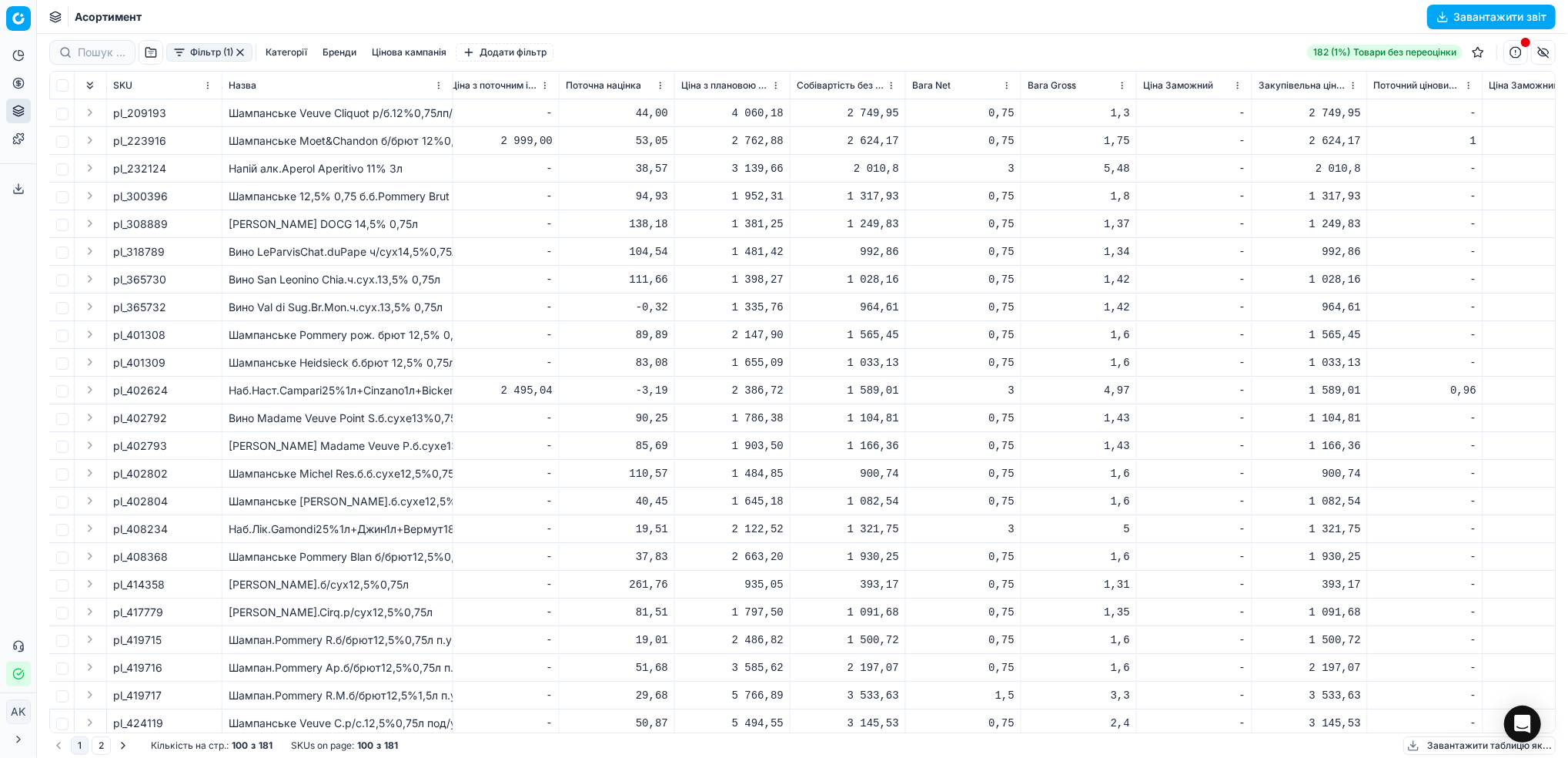
click at [1549, 54] on button "button" at bounding box center [1544, 53] width 25 height 25
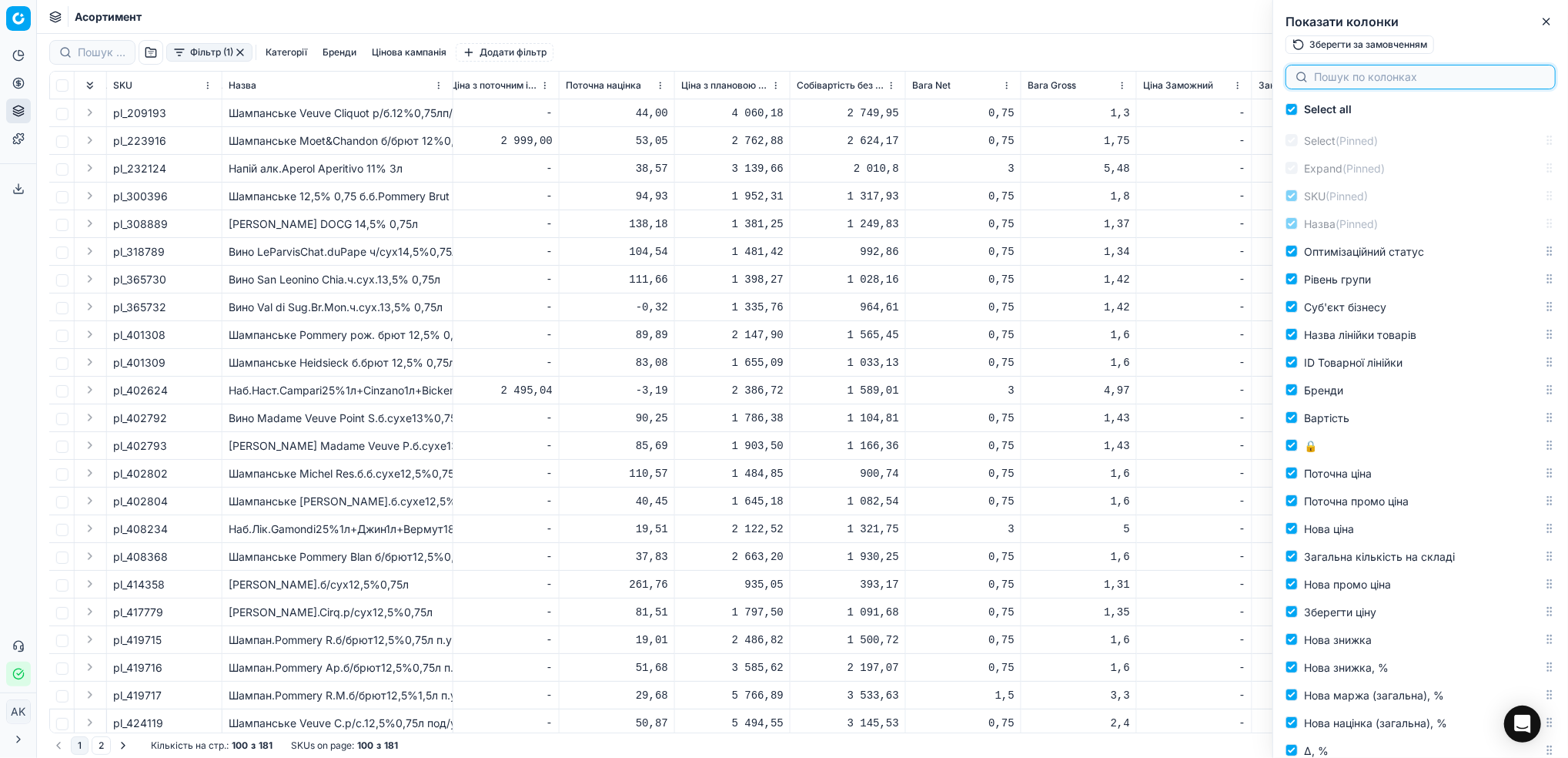
click at [1368, 81] on input at bounding box center [1429, 77] width 232 height 15
type input "f"
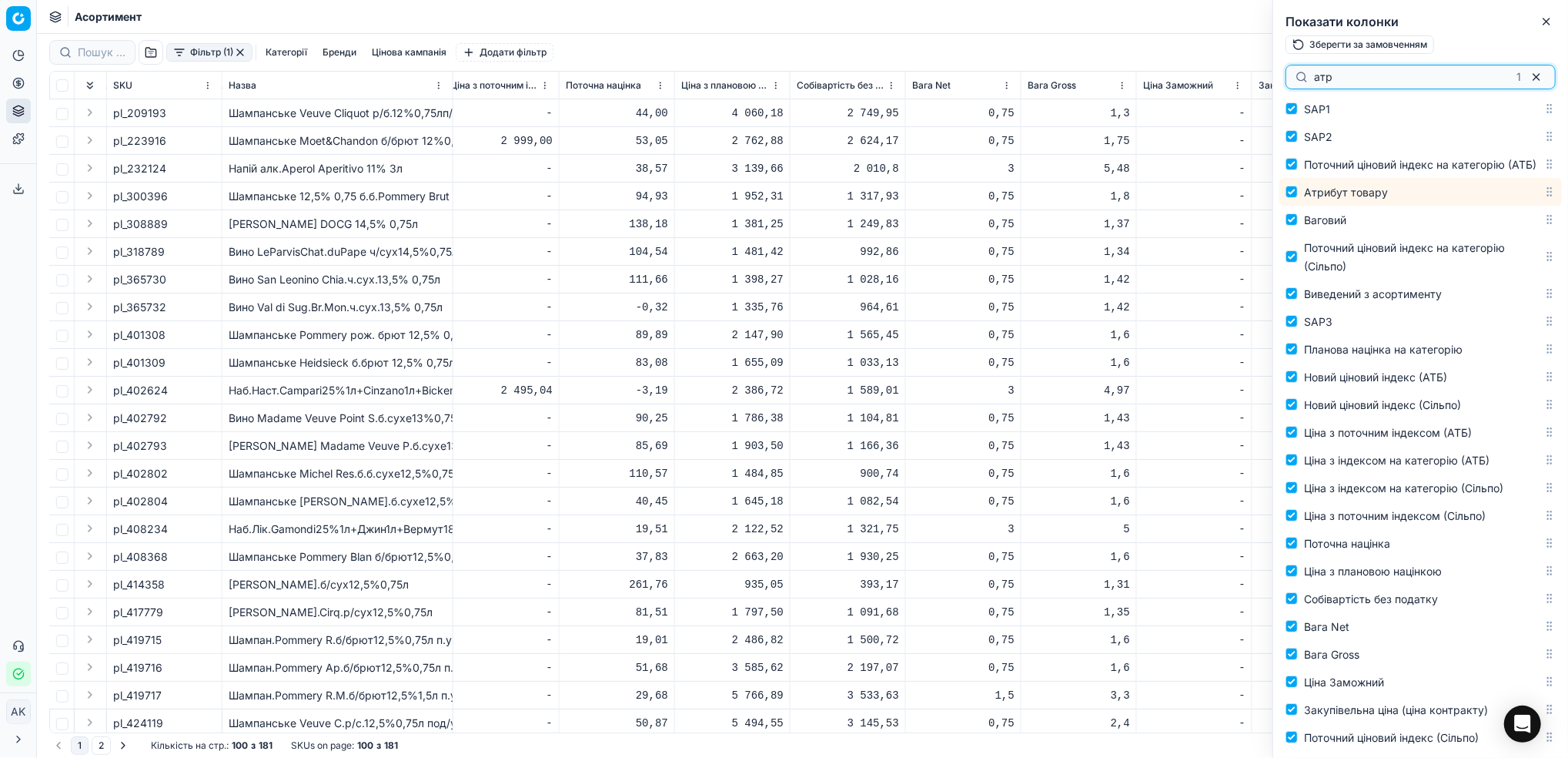
scroll to position [2321, 0]
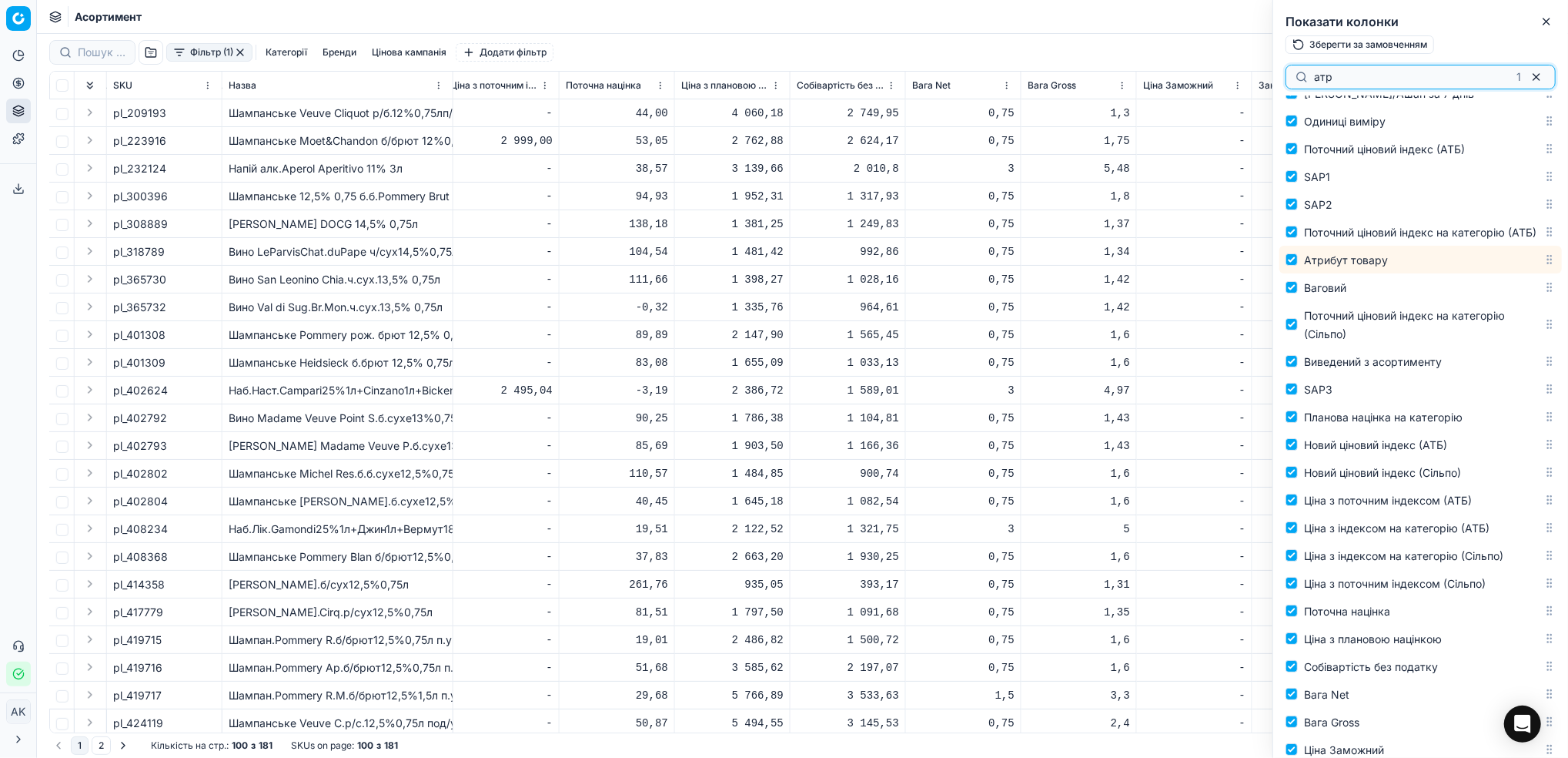
type input "атр"
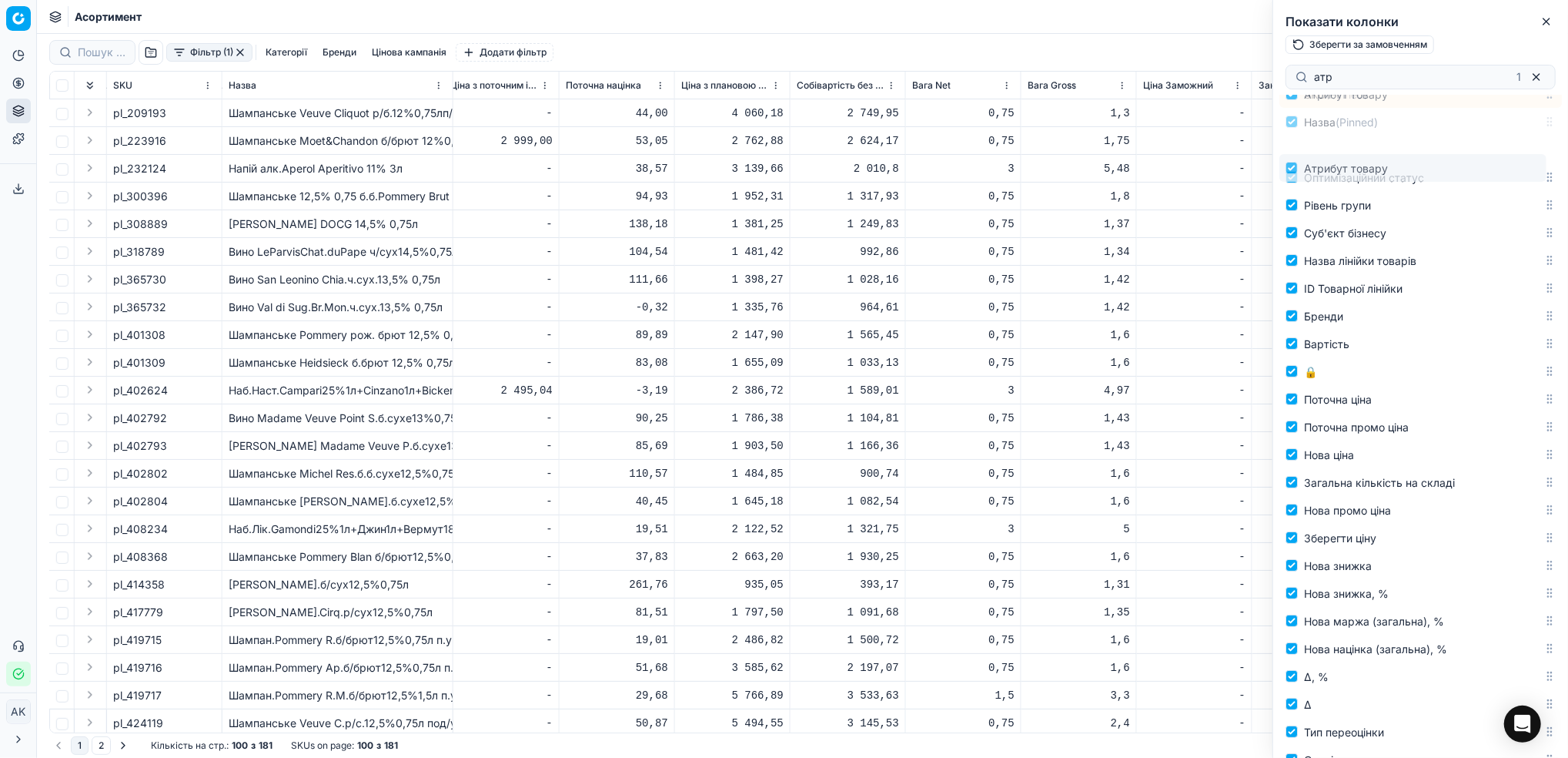
scroll to position [0, 0]
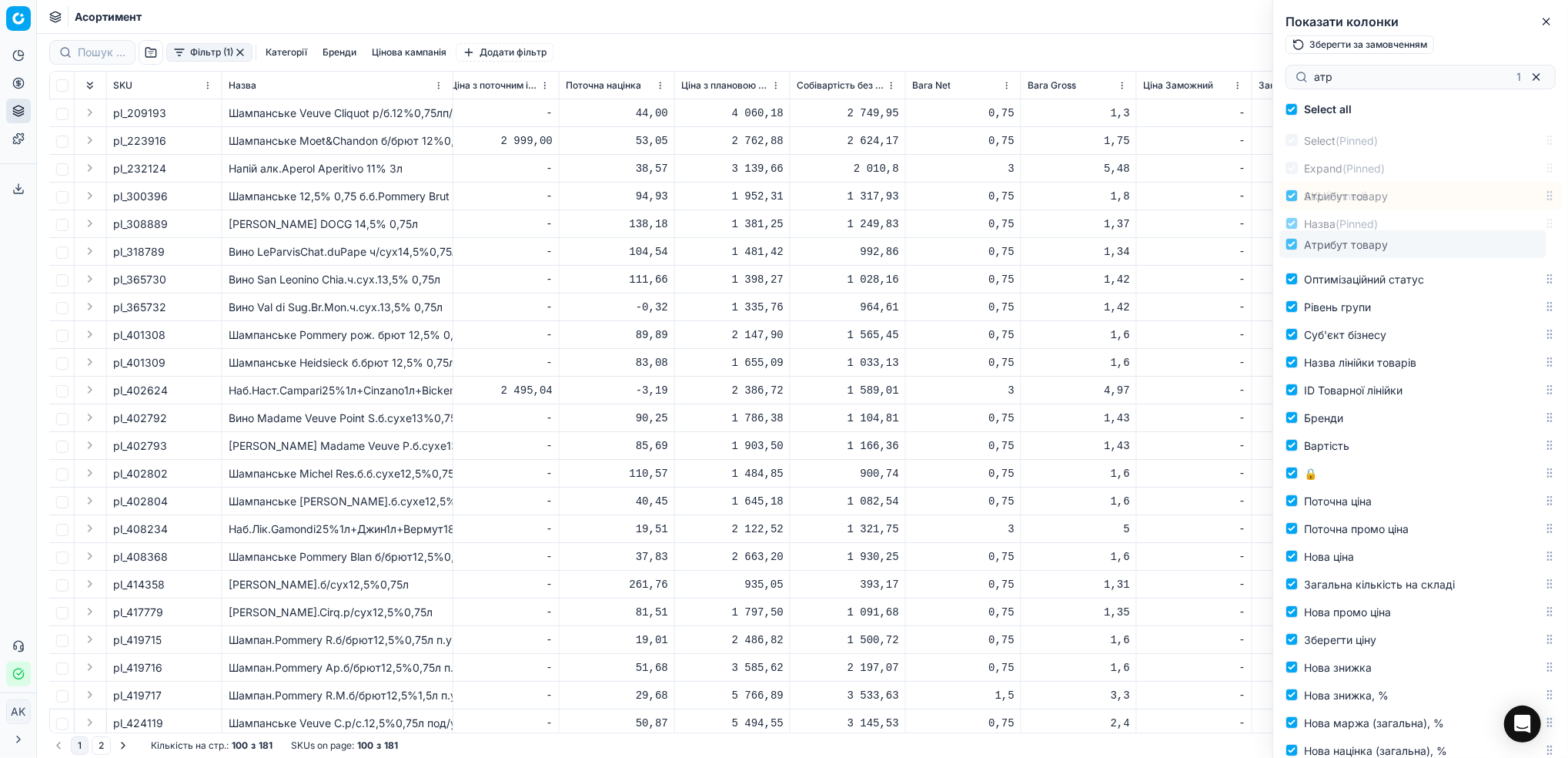
drag, startPoint x: 1537, startPoint y: 316, endPoint x: 1570, endPoint y: 245, distance: 78.3
click at [1568, 245] on html "Pricing platform Аналітика Цінова оптимізація Асортимент продукції Шаблони Серв…" at bounding box center [784, 379] width 1568 height 758
click at [1543, 29] on button "Close" at bounding box center [1546, 21] width 18 height 18
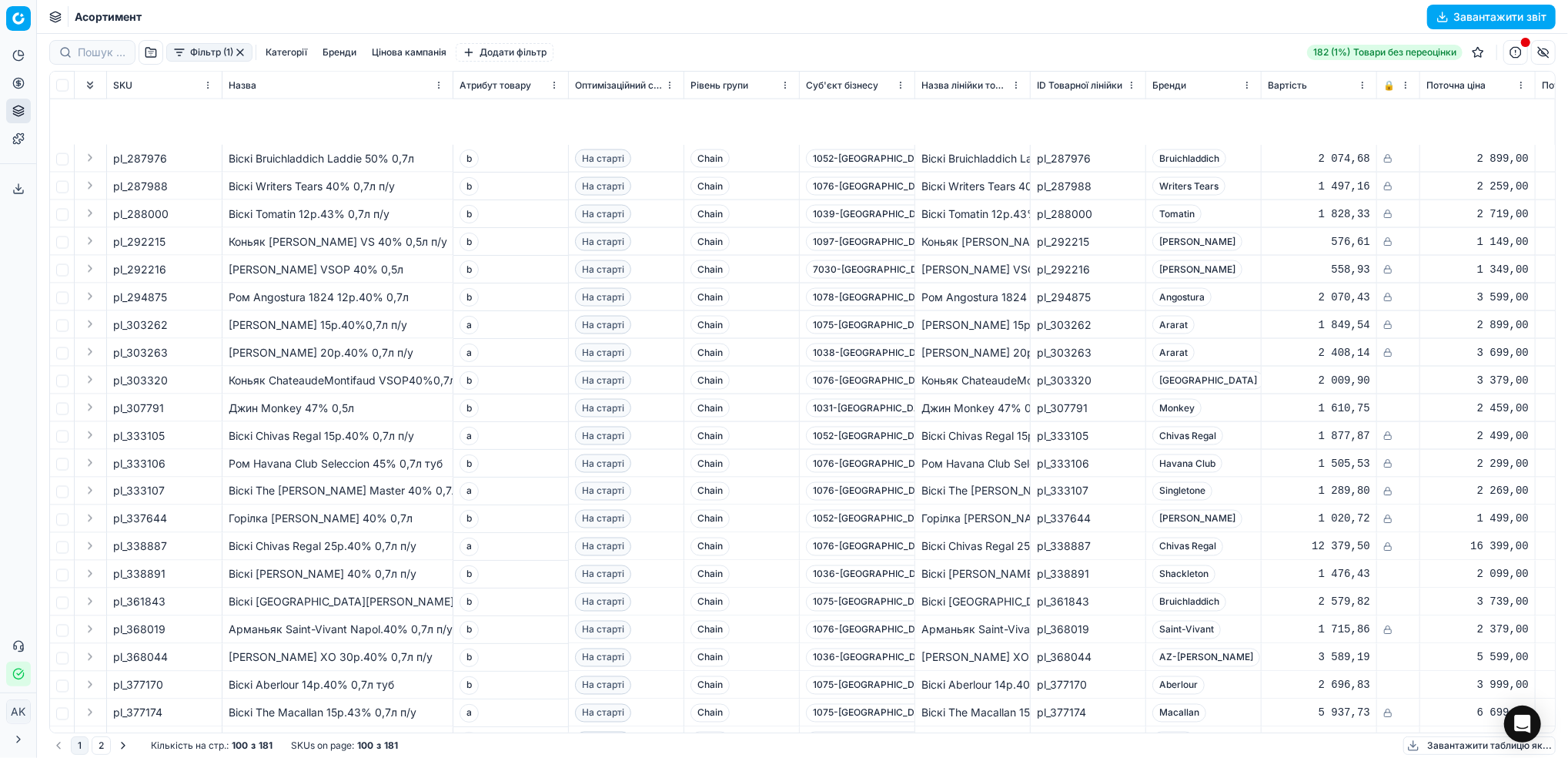
scroll to position [2155, 0]
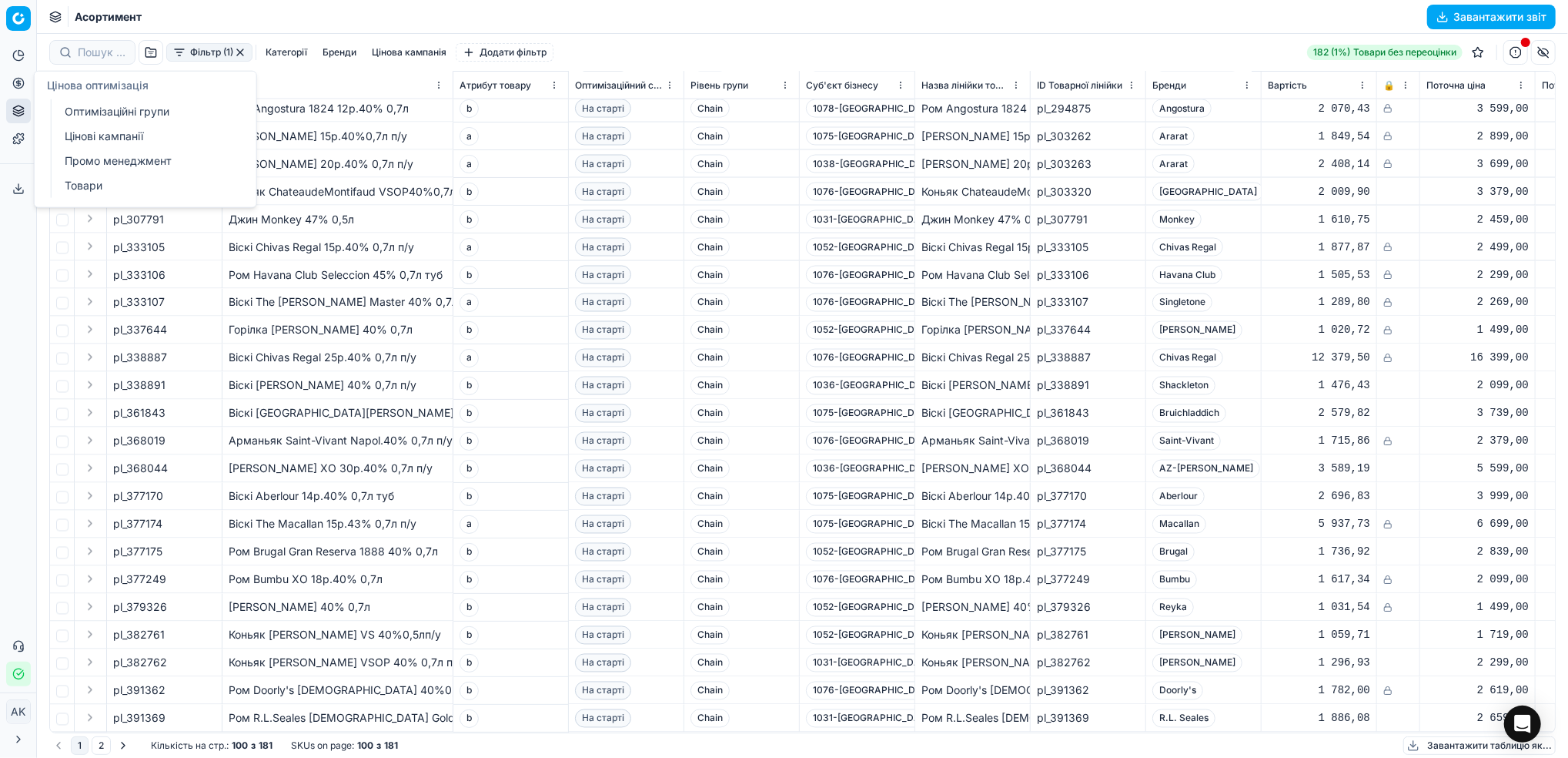
click at [70, 103] on link "Оптимізаційні групи" at bounding box center [148, 112] width 179 height 21
